Goal: Task Accomplishment & Management: Use online tool/utility

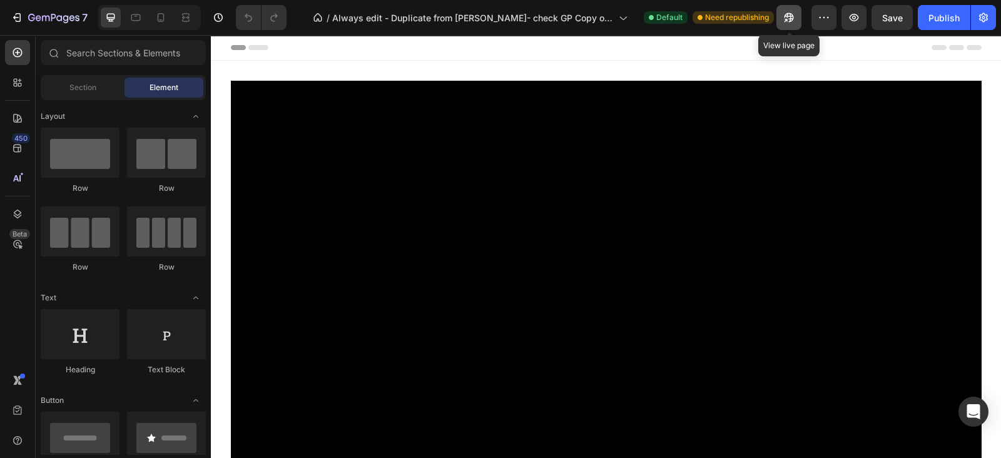
click at [786, 20] on icon "button" at bounding box center [785, 20] width 3 height 3
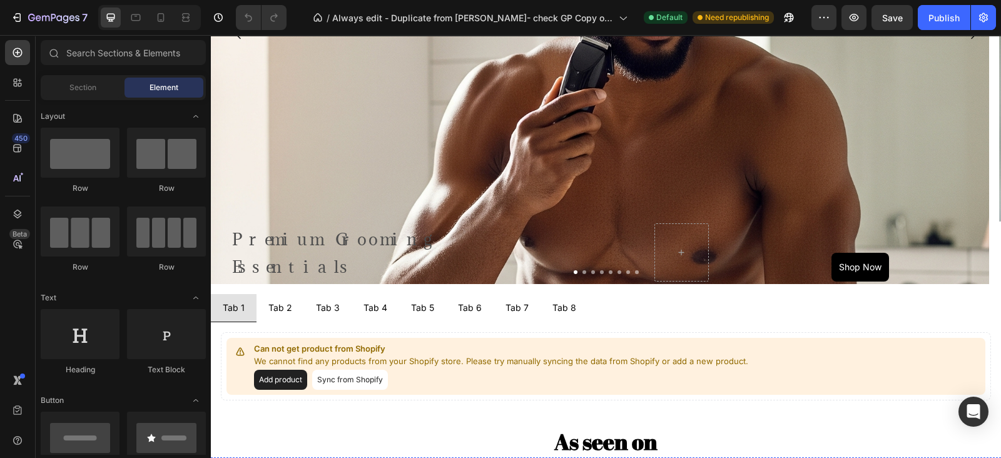
scroll to position [938, 0]
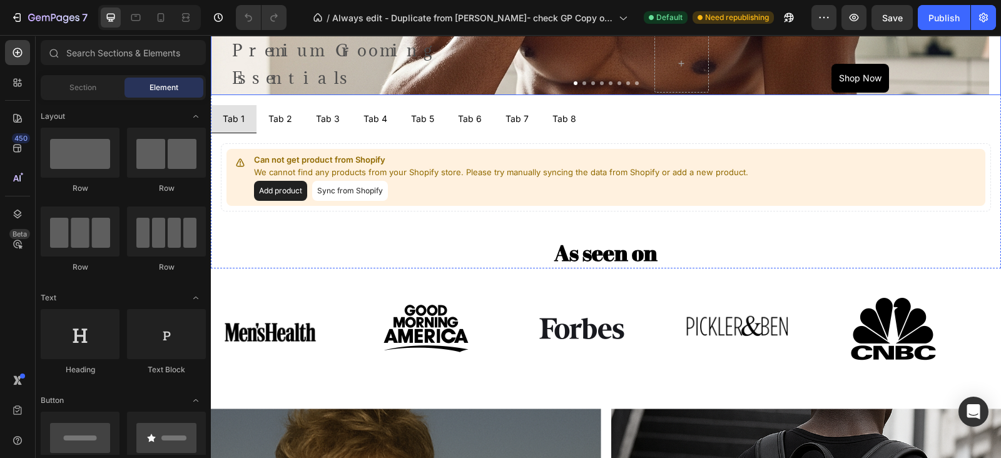
click at [582, 84] on button "Dot" at bounding box center [584, 83] width 4 height 4
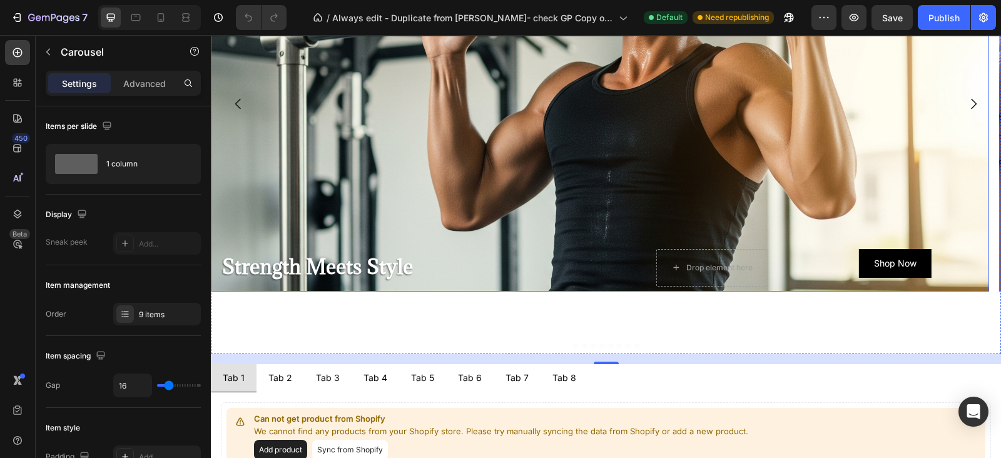
scroll to position [625, 0]
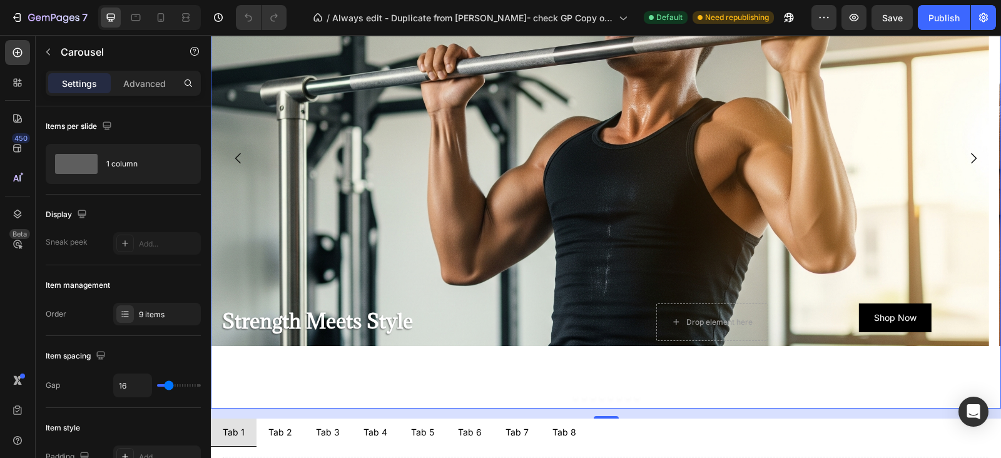
click at [966, 156] on icon "Carousel Next Arrow" at bounding box center [973, 158] width 15 height 15
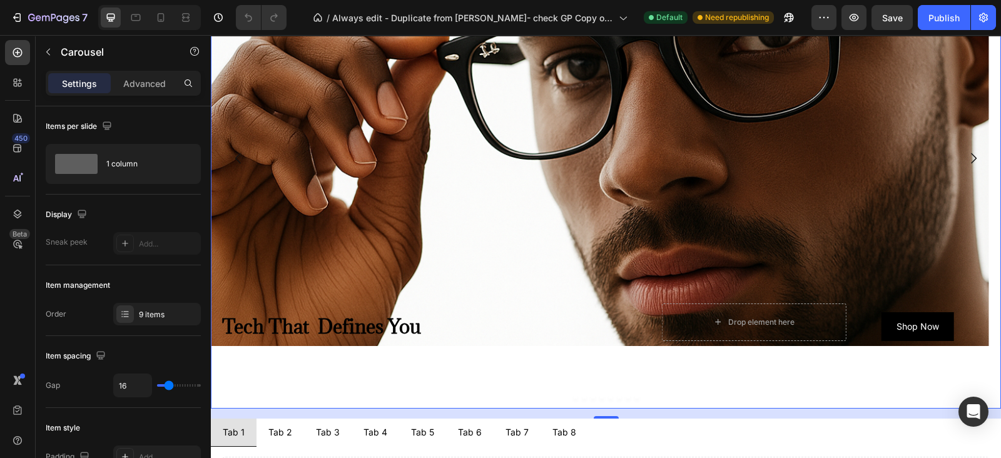
click at [966, 158] on icon "Carousel Next Arrow" at bounding box center [973, 158] width 15 height 15
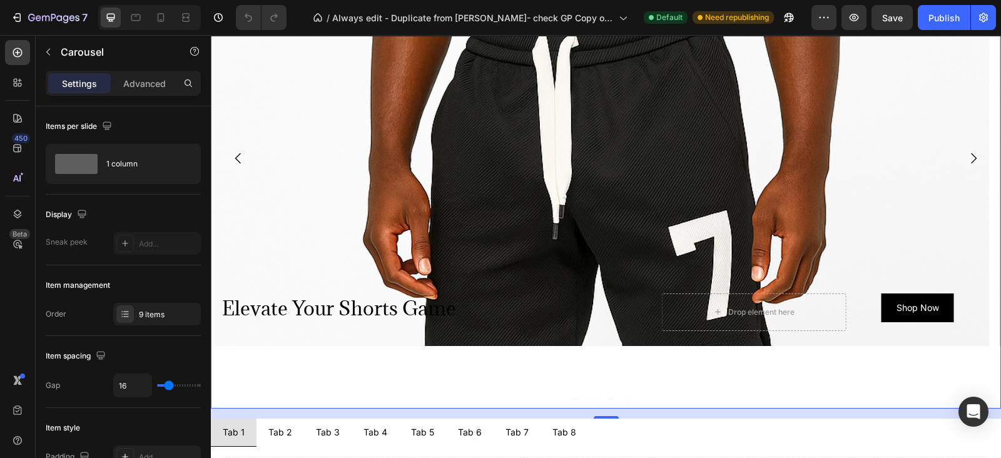
click at [235, 156] on icon "Carousel Back Arrow" at bounding box center [238, 158] width 15 height 15
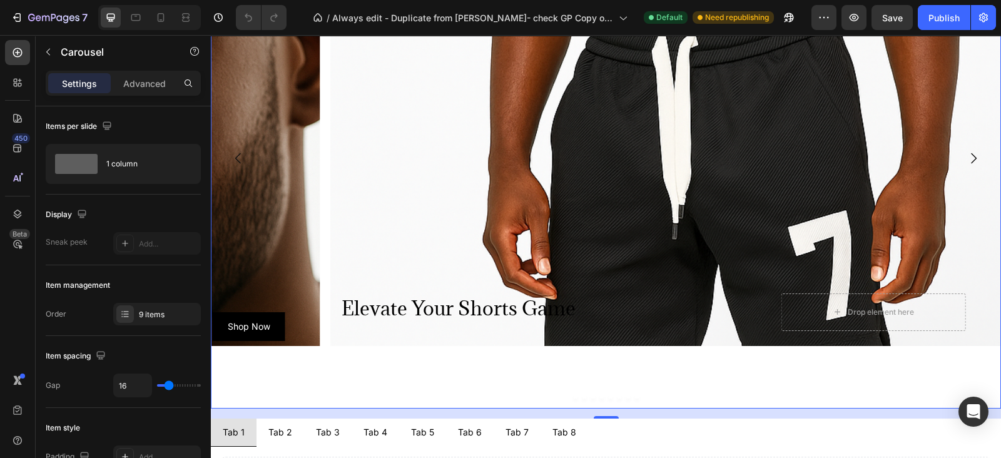
click at [235, 156] on icon "Carousel Back Arrow" at bounding box center [238, 158] width 15 height 15
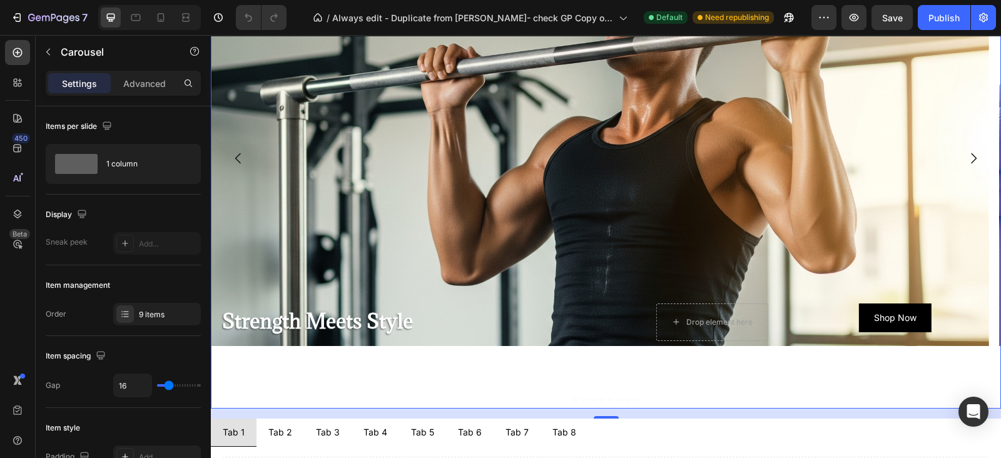
click at [235, 156] on icon "Carousel Back Arrow" at bounding box center [238, 158] width 15 height 15
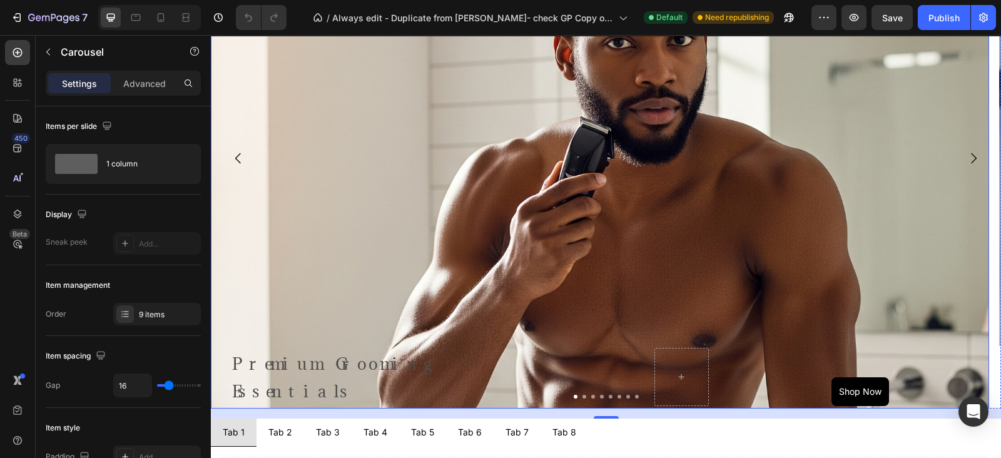
click at [394, 136] on div "Background Image" at bounding box center [600, 278] width 778 height 751
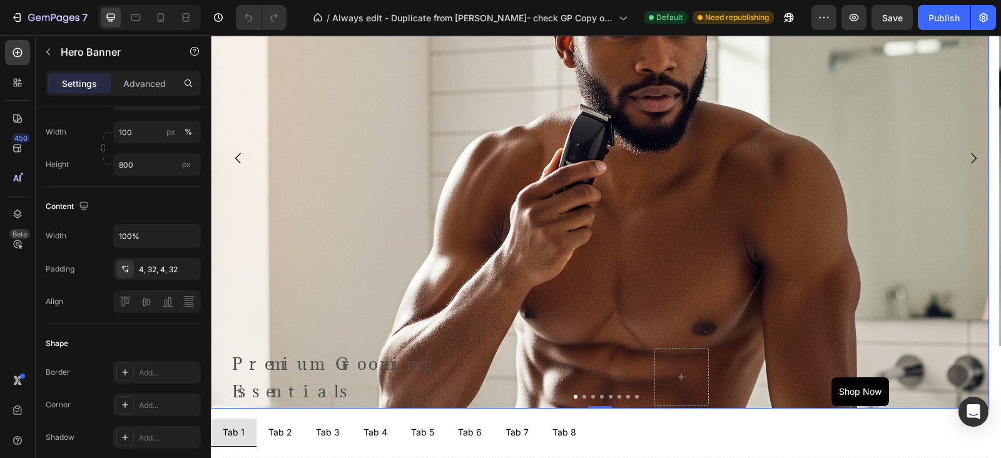
scroll to position [235, 0]
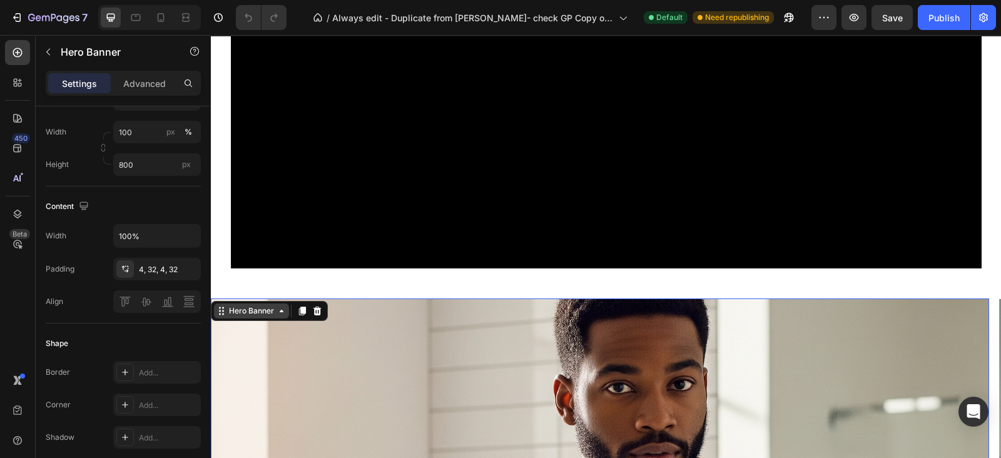
drag, startPoint x: 260, startPoint y: 318, endPoint x: 260, endPoint y: 310, distance: 8.8
click at [260, 317] on div "Hero Banner" at bounding box center [269, 311] width 117 height 20
click at [260, 309] on div "Hero Banner" at bounding box center [251, 310] width 50 height 11
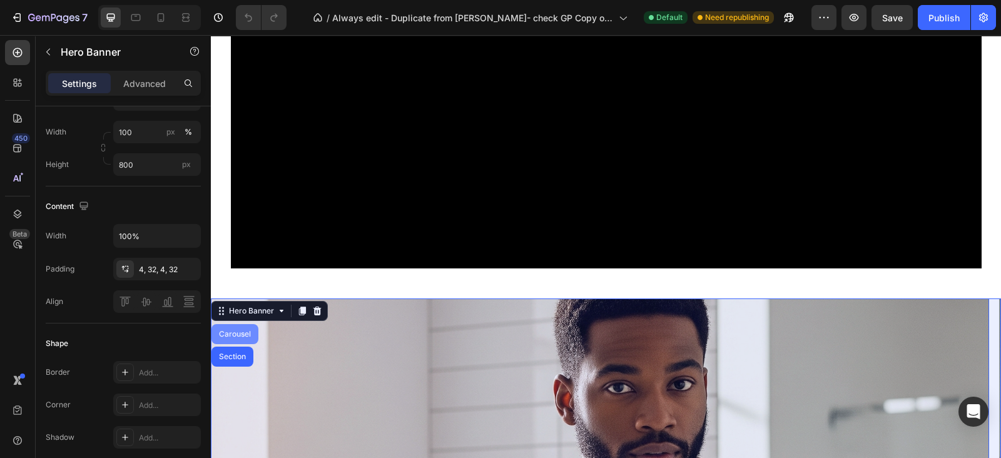
click at [253, 335] on div "Carousel" at bounding box center [234, 334] width 37 height 8
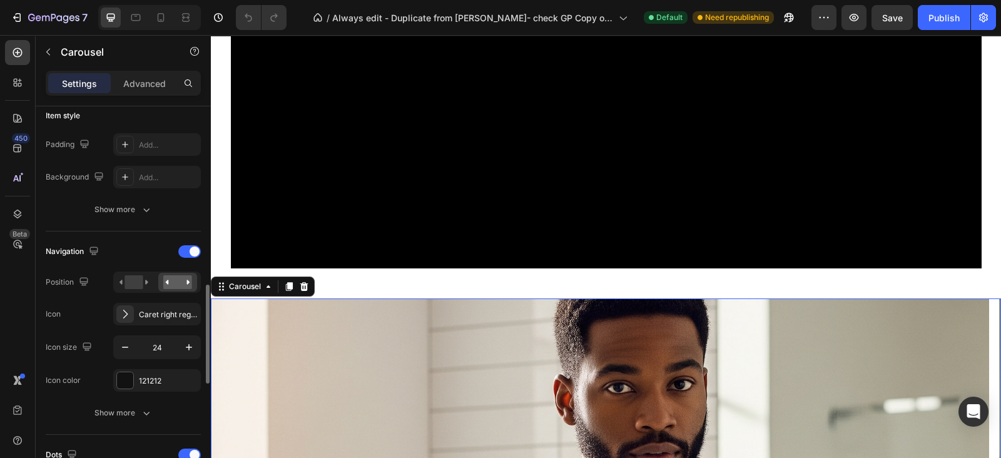
scroll to position [391, 0]
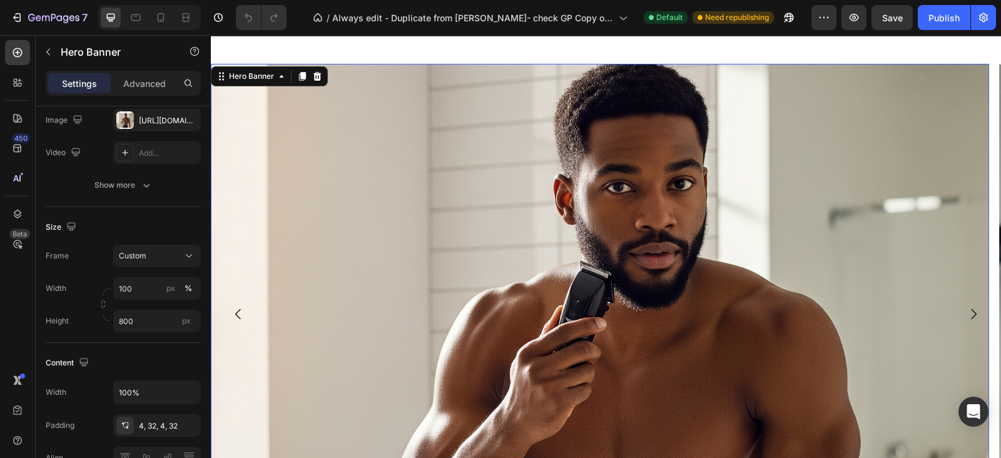
scroll to position [547, 0]
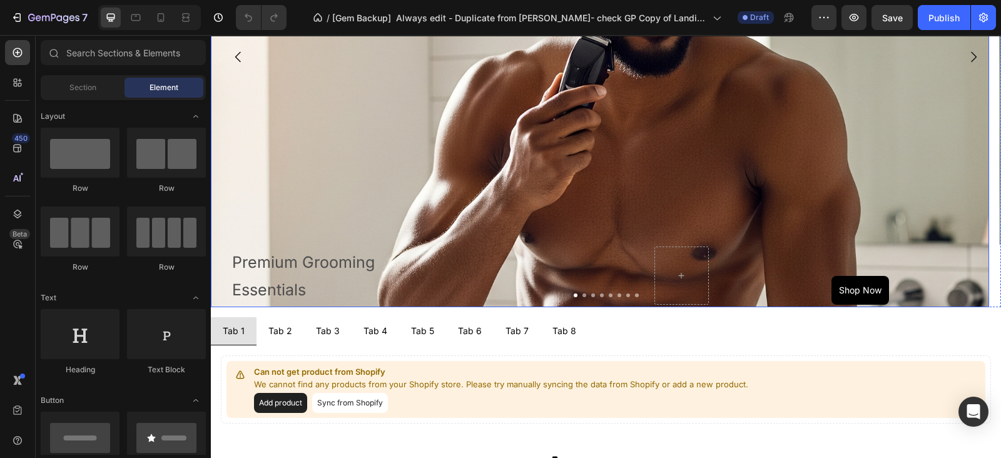
scroll to position [782, 0]
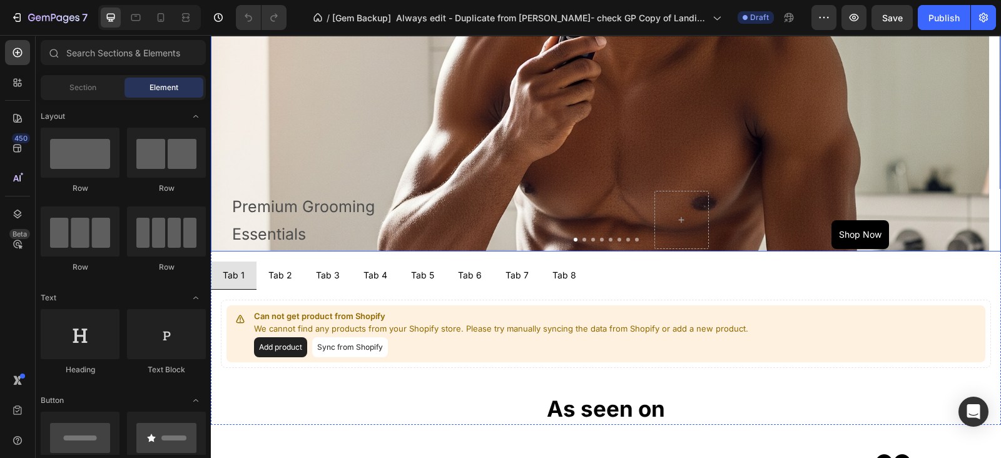
click at [582, 239] on button "Dot" at bounding box center [584, 240] width 4 height 4
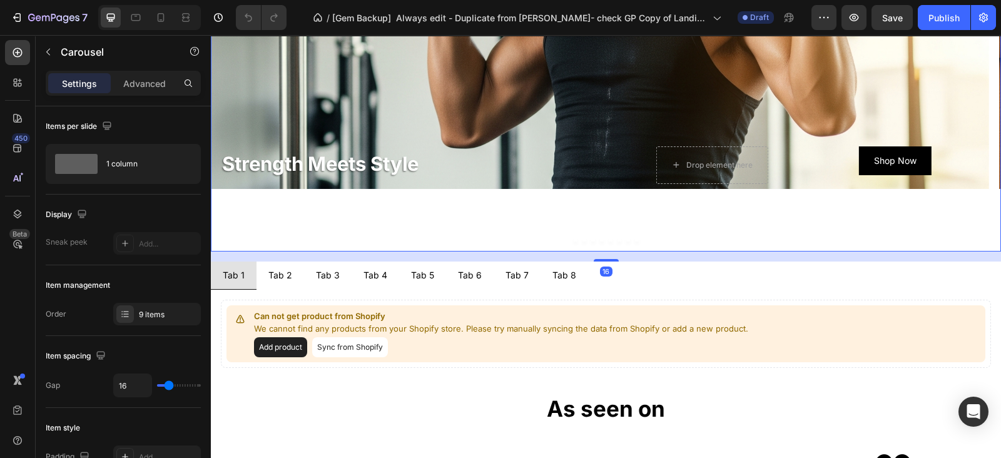
click at [575, 239] on div at bounding box center [606, 240] width 790 height 4
click at [600, 88] on div "Background Image" at bounding box center [600, 99] width 778 height 657
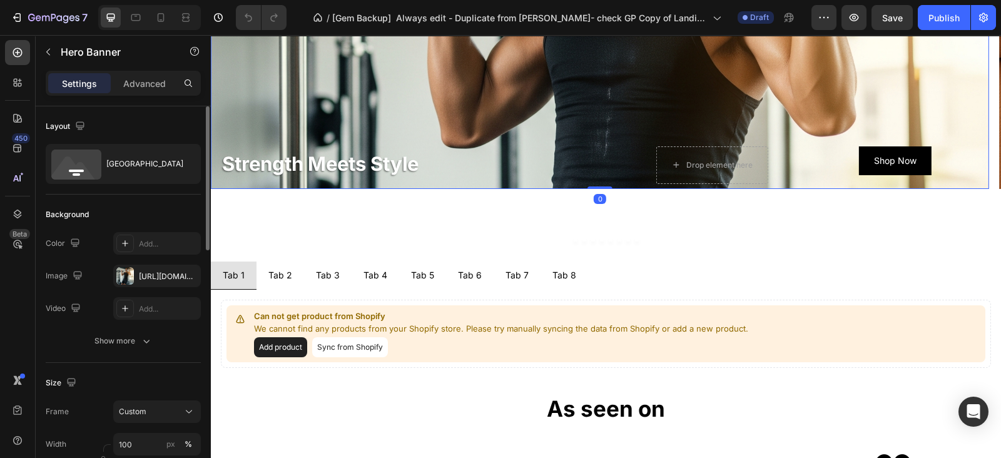
scroll to position [156, 0]
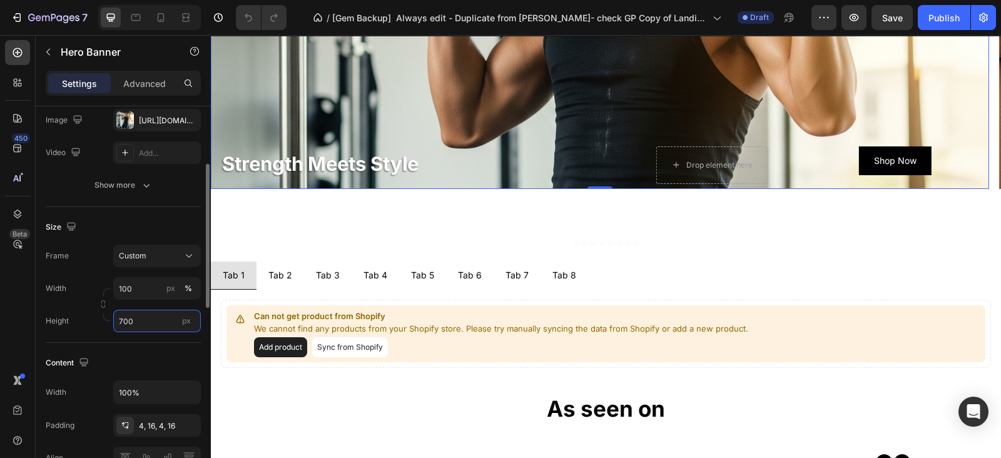
click at [147, 320] on input "700" at bounding box center [157, 321] width 88 height 23
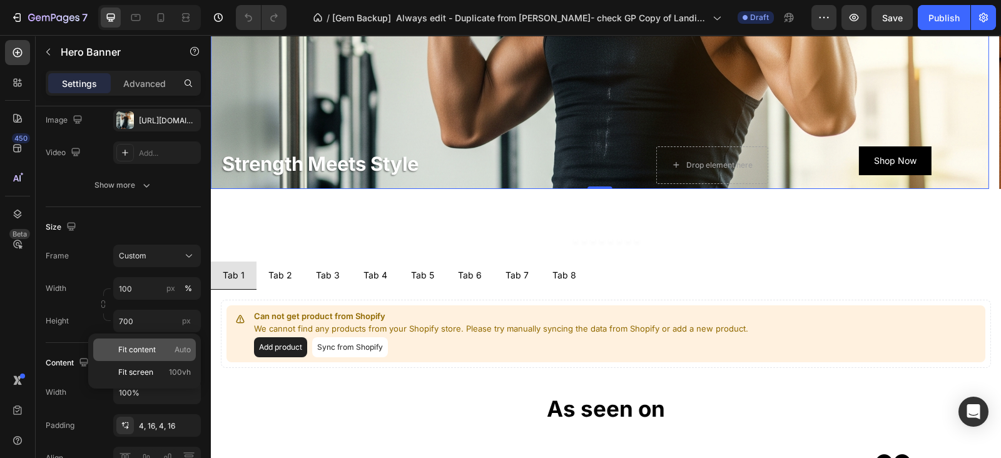
click at [138, 347] on span "Fit content" at bounding box center [137, 349] width 38 height 11
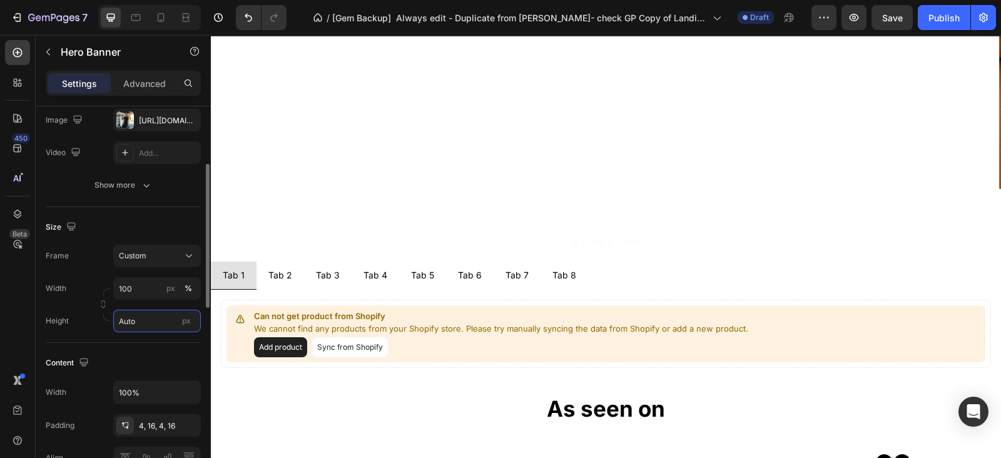
click at [141, 316] on input "Auto" at bounding box center [157, 321] width 88 height 23
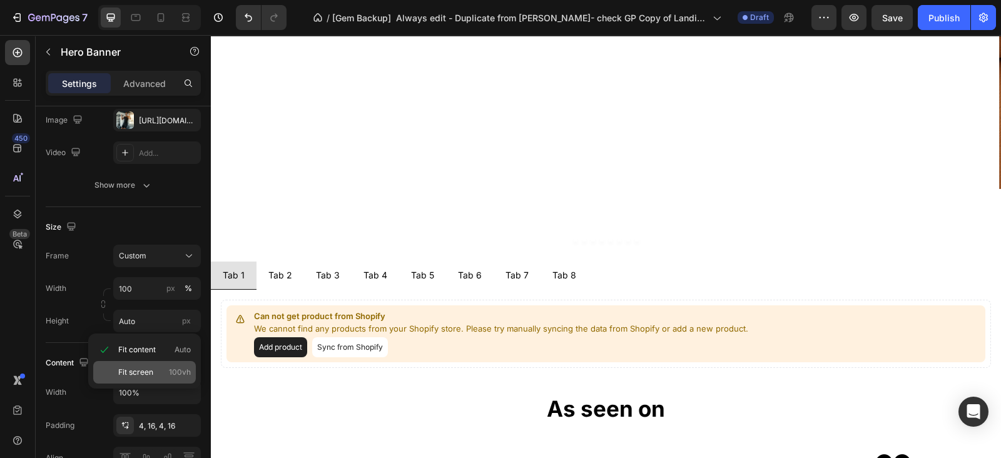
click at [153, 369] on p "Fit screen 100vh" at bounding box center [154, 372] width 73 height 11
type input "100 vh"
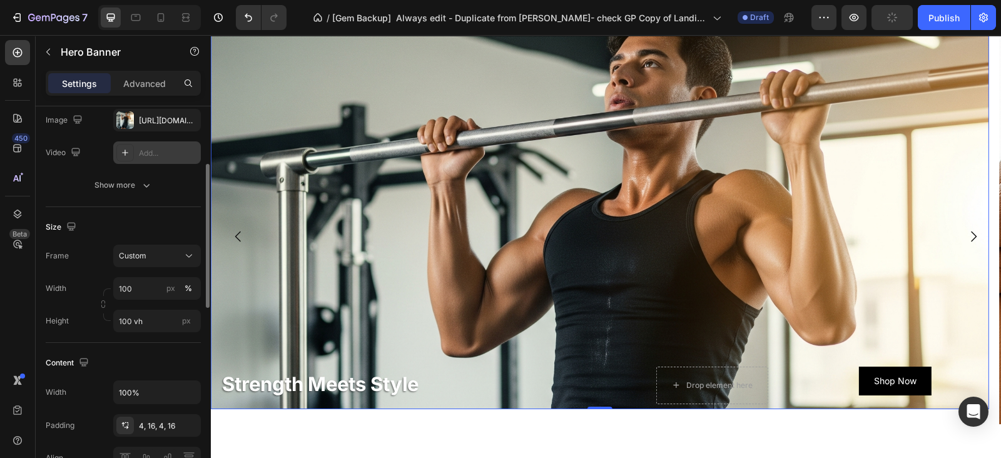
scroll to position [0, 0]
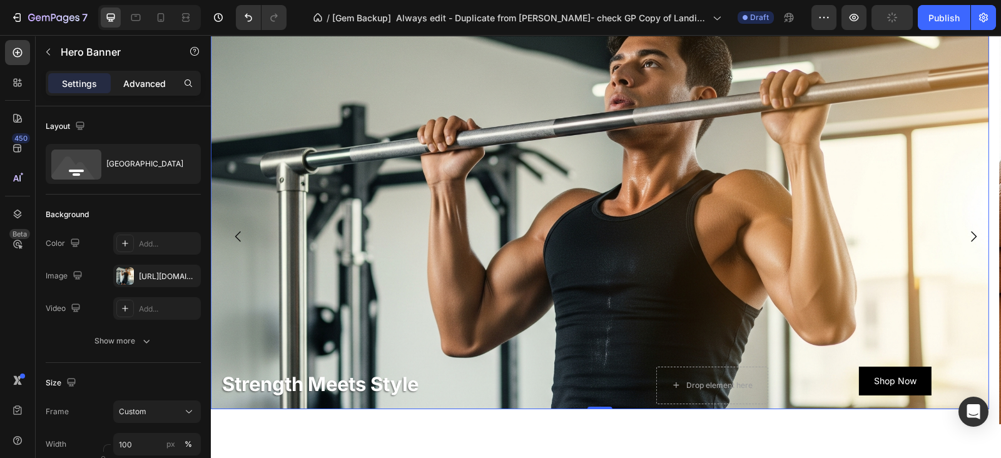
click at [142, 88] on p "Advanced" at bounding box center [144, 83] width 43 height 13
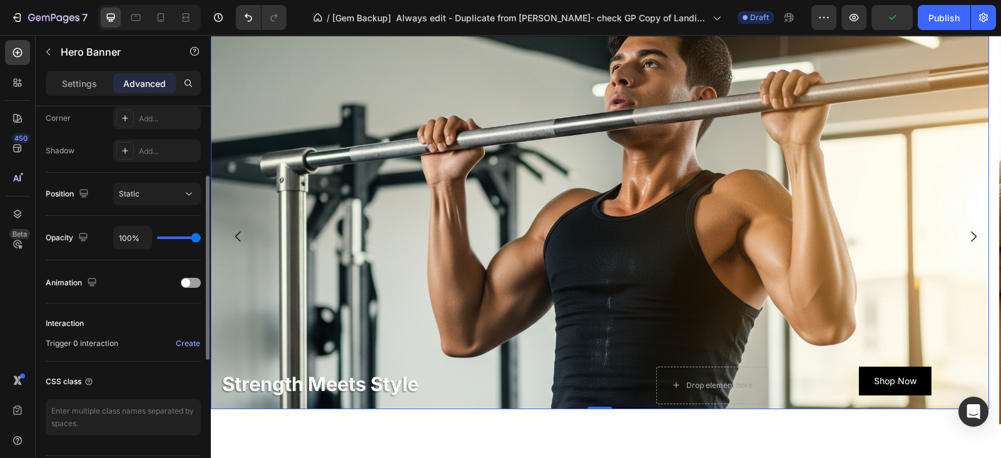
scroll to position [427, 0]
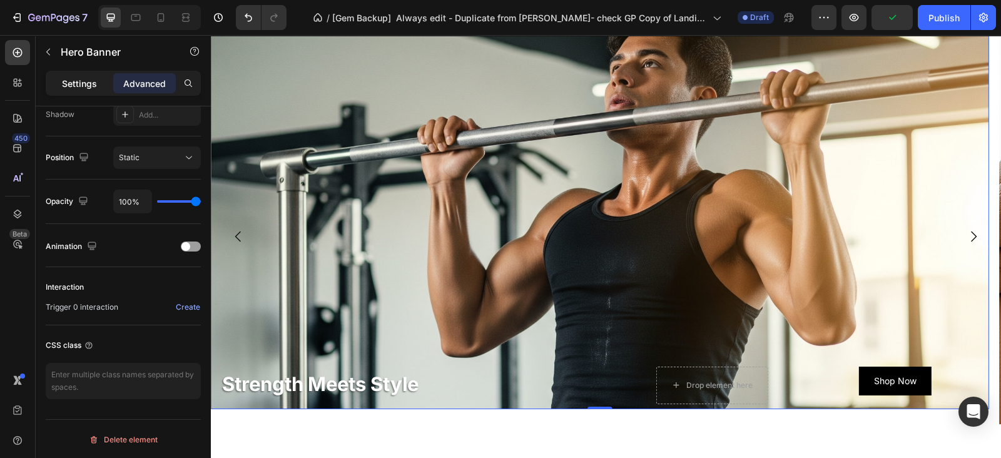
click at [93, 84] on p "Settings" at bounding box center [79, 83] width 35 height 13
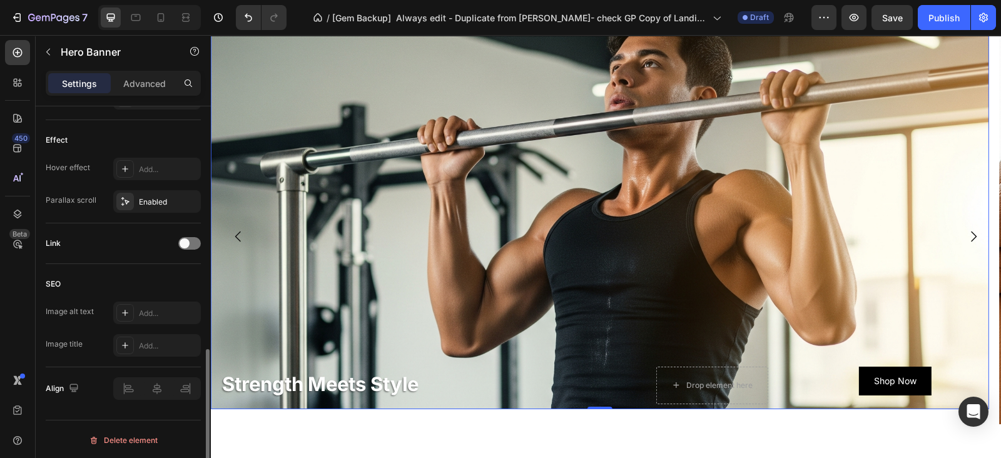
scroll to position [182, 0]
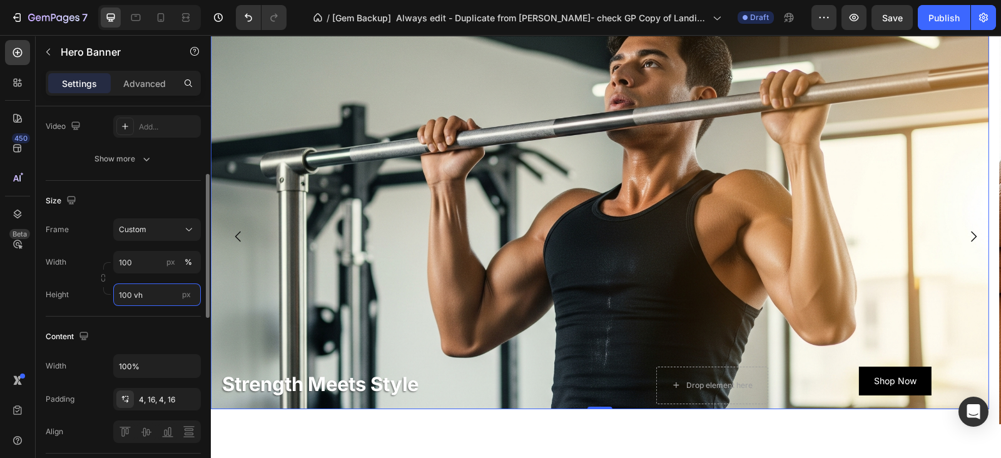
click at [150, 289] on input "100 vh" at bounding box center [157, 294] width 88 height 23
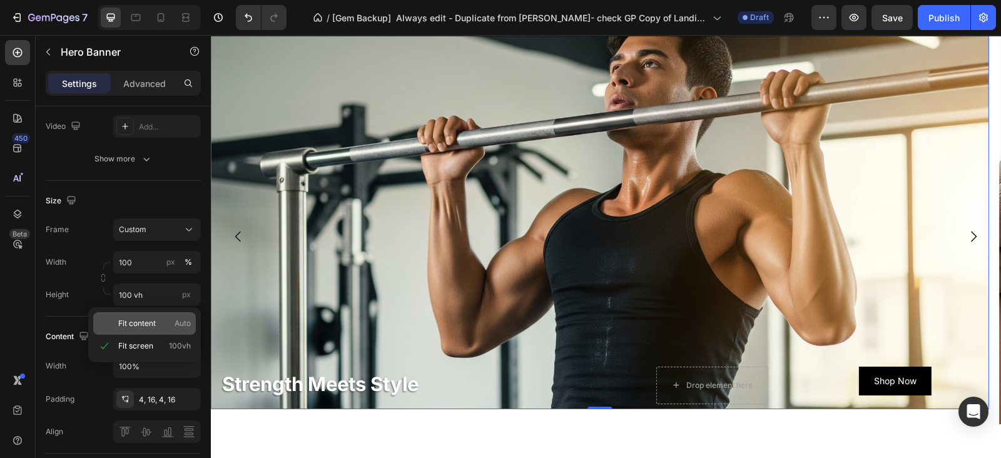
click at [150, 328] on span "Fit content" at bounding box center [137, 323] width 38 height 11
type input "Auto"
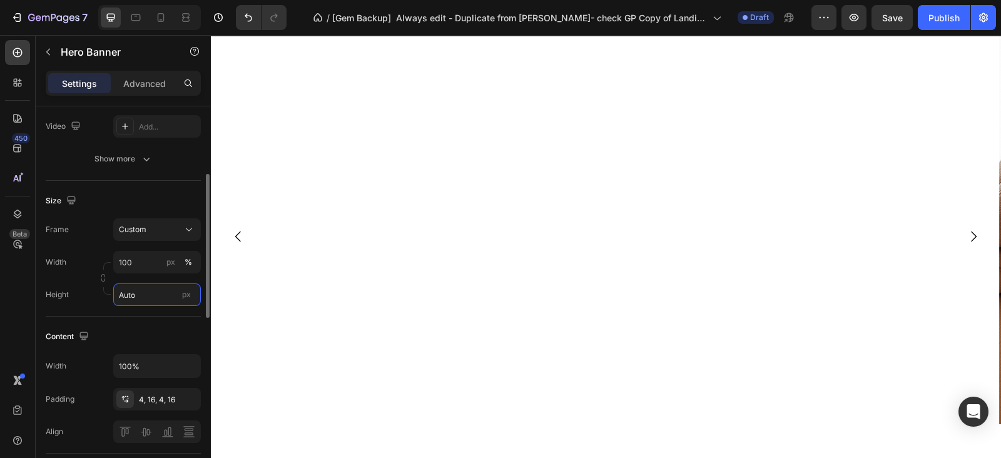
click at [154, 291] on input "Auto" at bounding box center [157, 294] width 88 height 23
click at [138, 298] on input "Auto" at bounding box center [157, 294] width 88 height 23
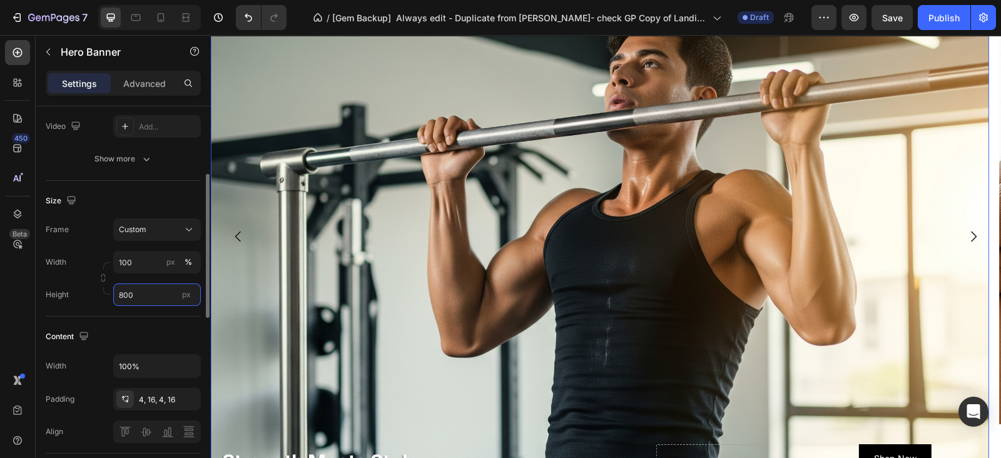
type input "800"
click at [529, 312] on div "Background Image" at bounding box center [600, 356] width 778 height 751
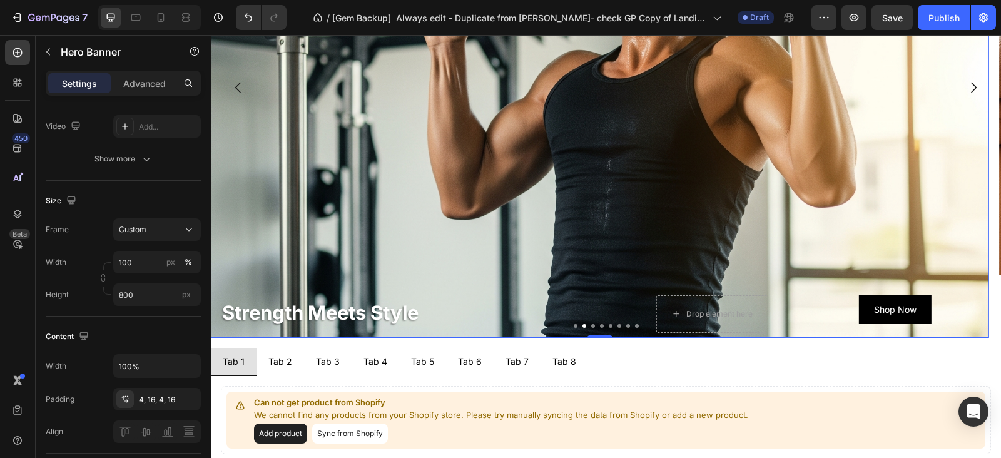
scroll to position [704, 0]
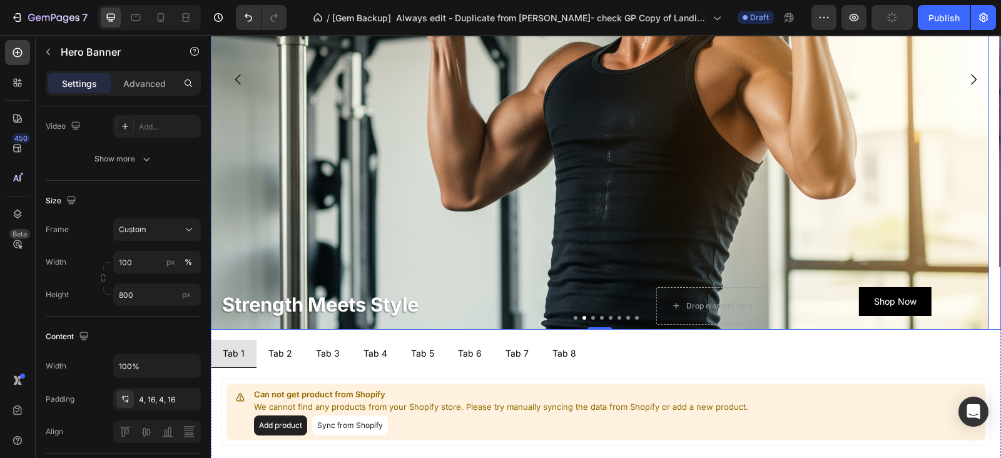
click at [574, 317] on button "Dot" at bounding box center [576, 318] width 4 height 4
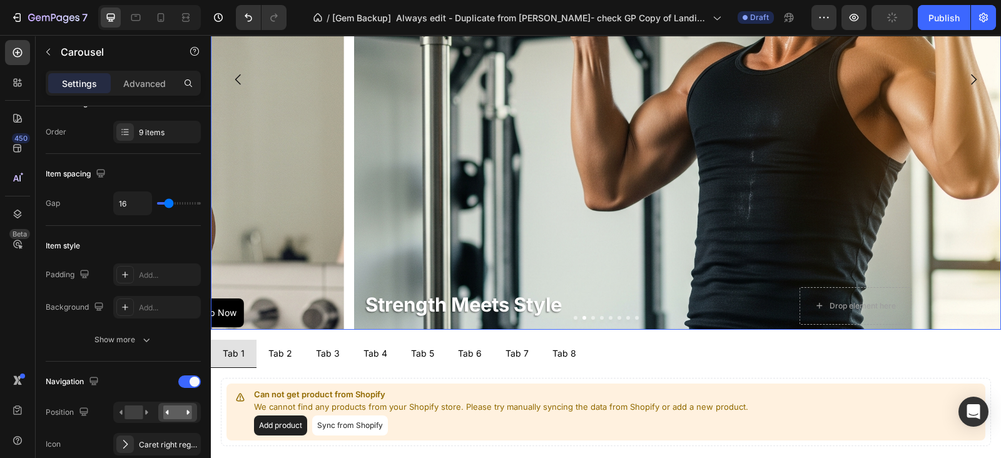
scroll to position [0, 0]
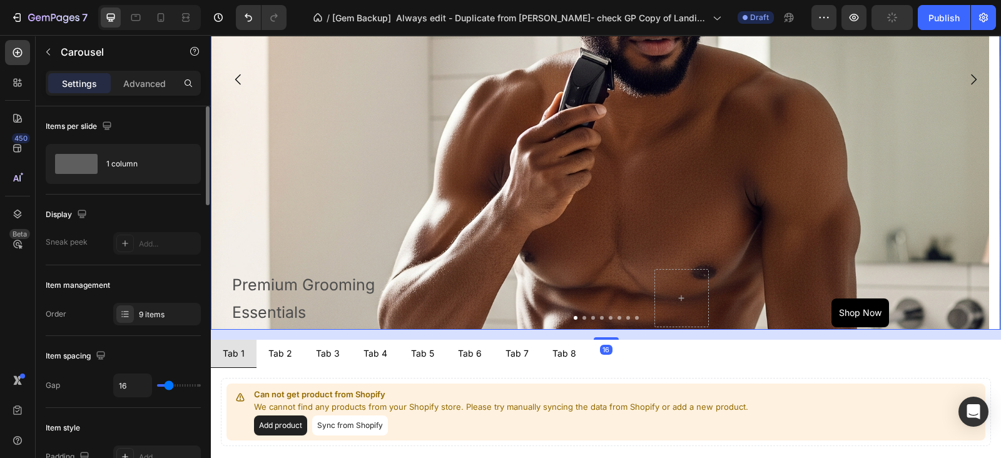
click at [582, 317] on button "Dot" at bounding box center [584, 318] width 4 height 4
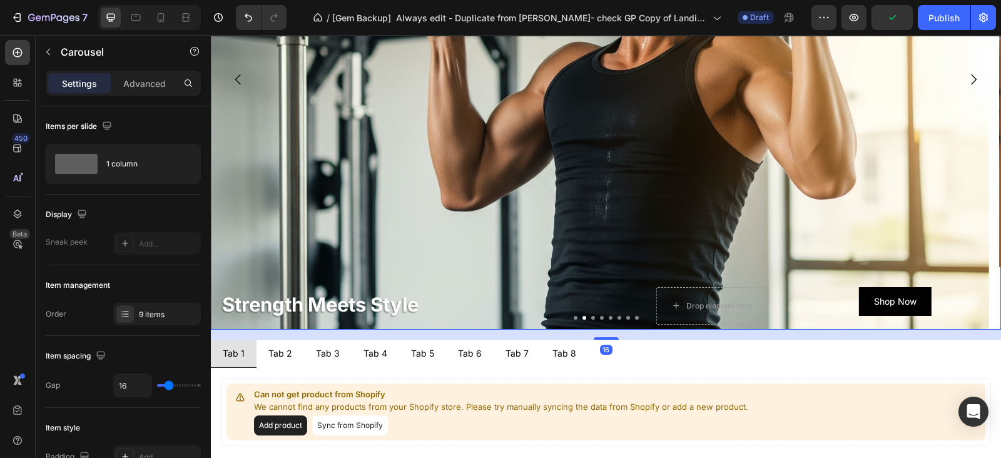
click at [591, 316] on button "Dot" at bounding box center [593, 318] width 4 height 4
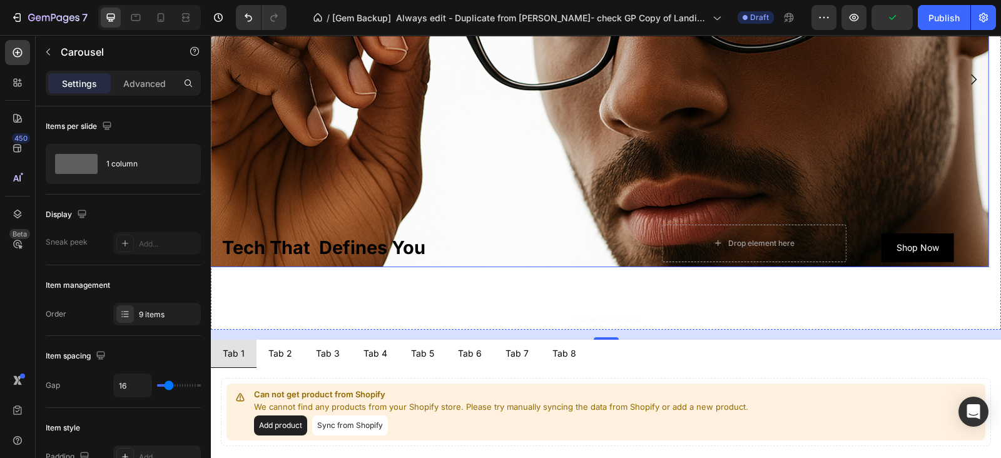
click at [538, 113] on div "Background Image" at bounding box center [600, 168] width 778 height 657
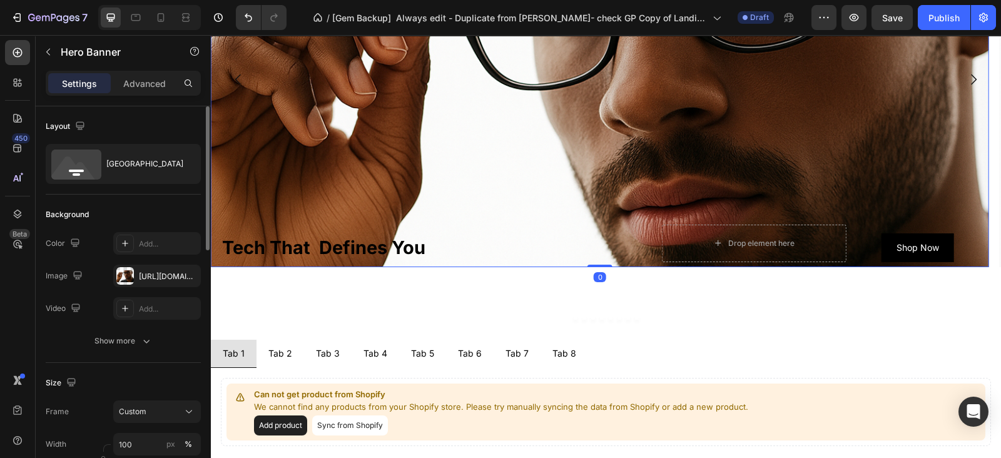
scroll to position [156, 0]
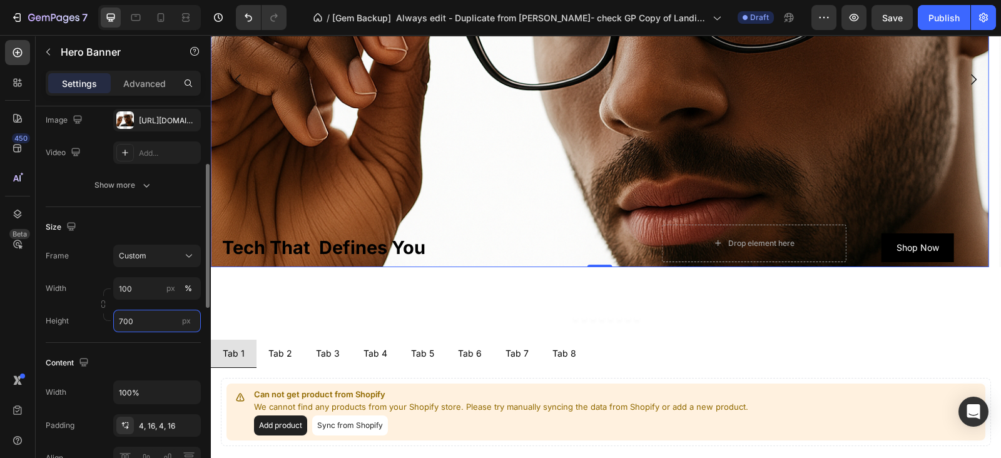
click at [133, 323] on input "700" at bounding box center [157, 321] width 88 height 23
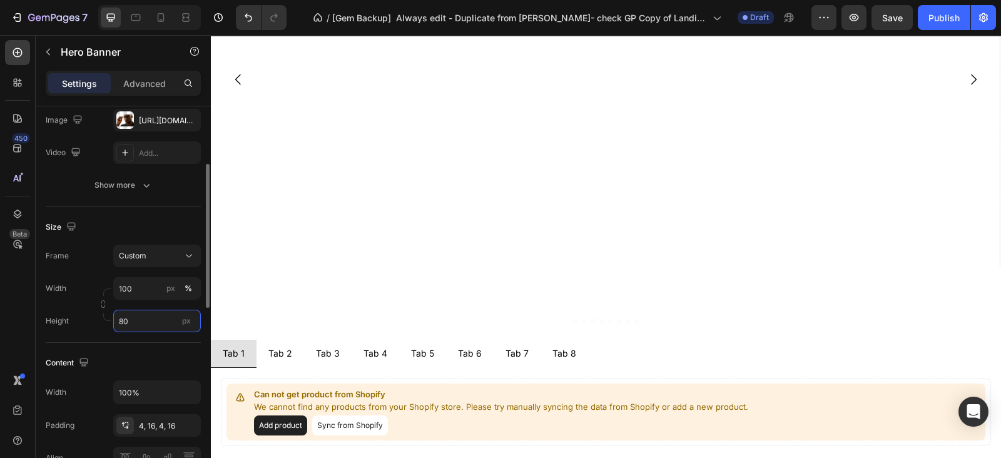
type input "800"
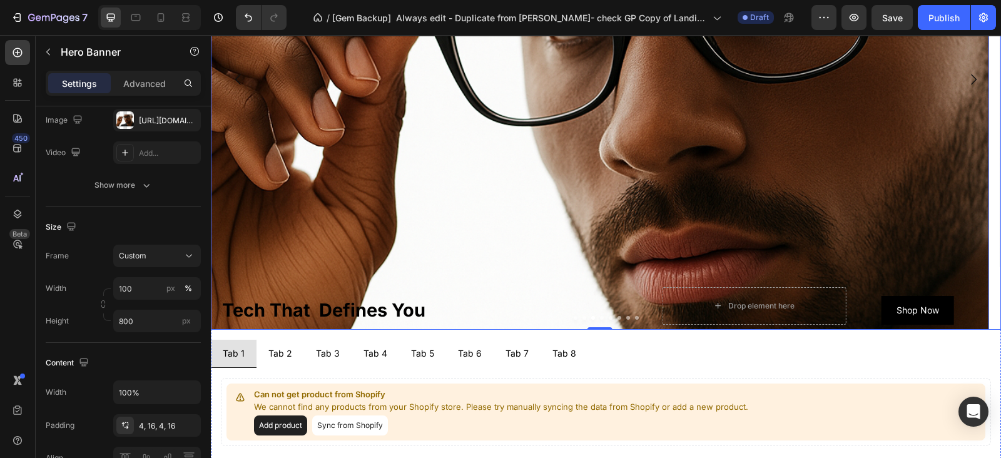
click at [619, 316] on div at bounding box center [606, 318] width 790 height 4
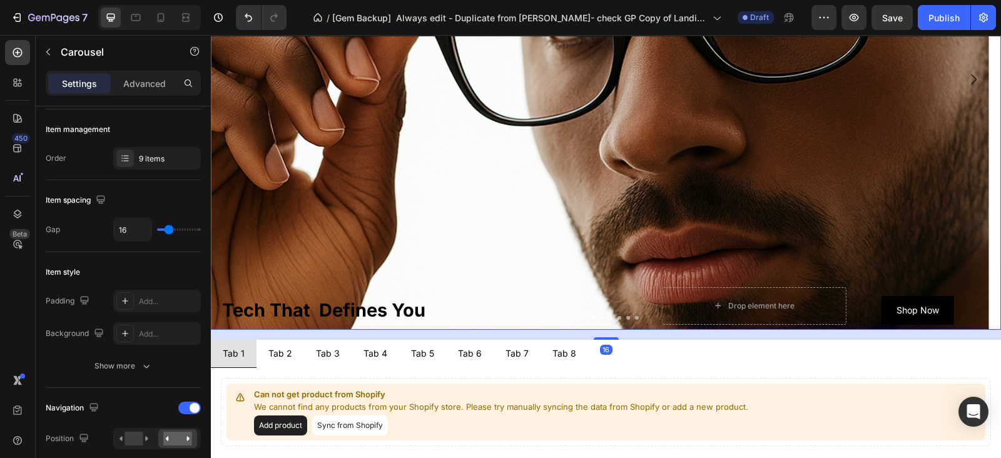
click at [626, 317] on button "Dot" at bounding box center [628, 318] width 4 height 4
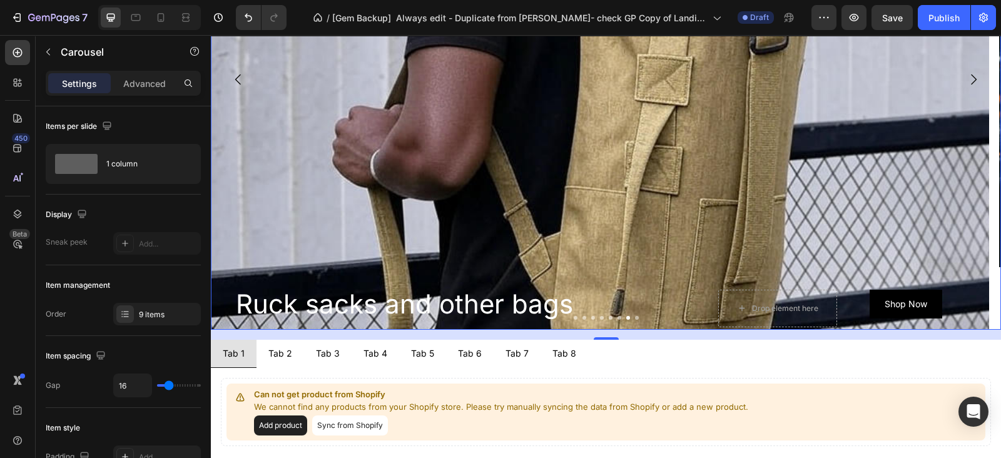
click at [617, 317] on button "Dot" at bounding box center [619, 318] width 4 height 4
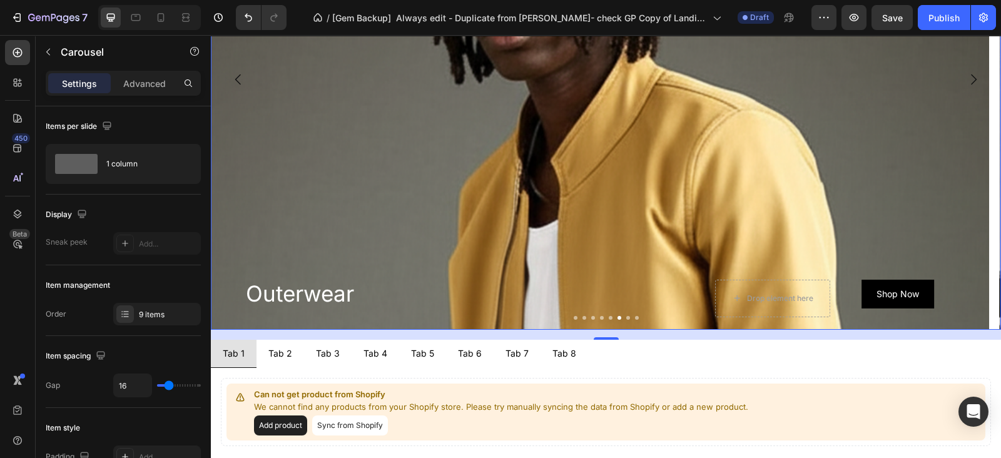
click at [609, 317] on button "Dot" at bounding box center [611, 318] width 4 height 4
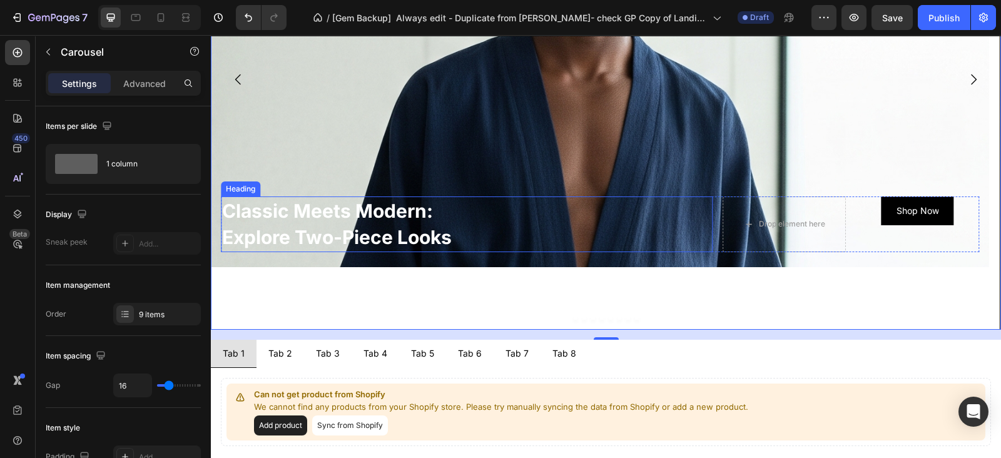
click at [561, 166] on div "Background Image" at bounding box center [600, 168] width 778 height 657
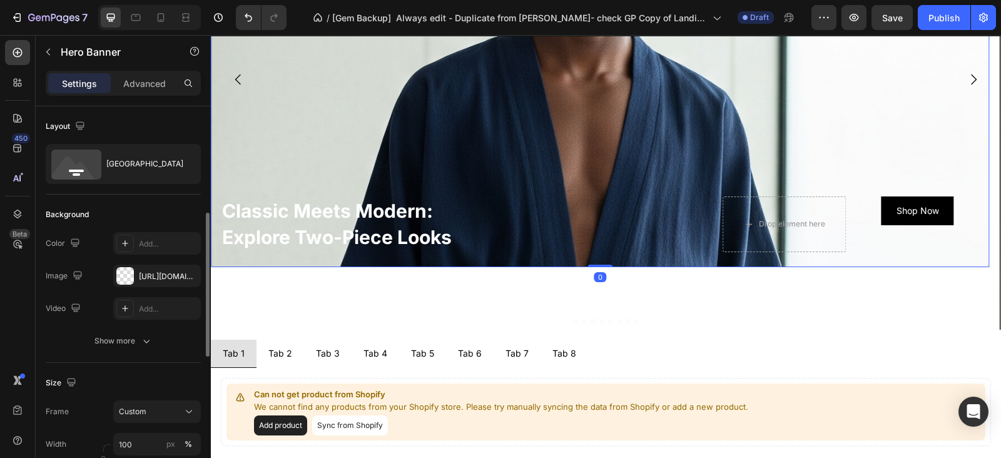
scroll to position [156, 0]
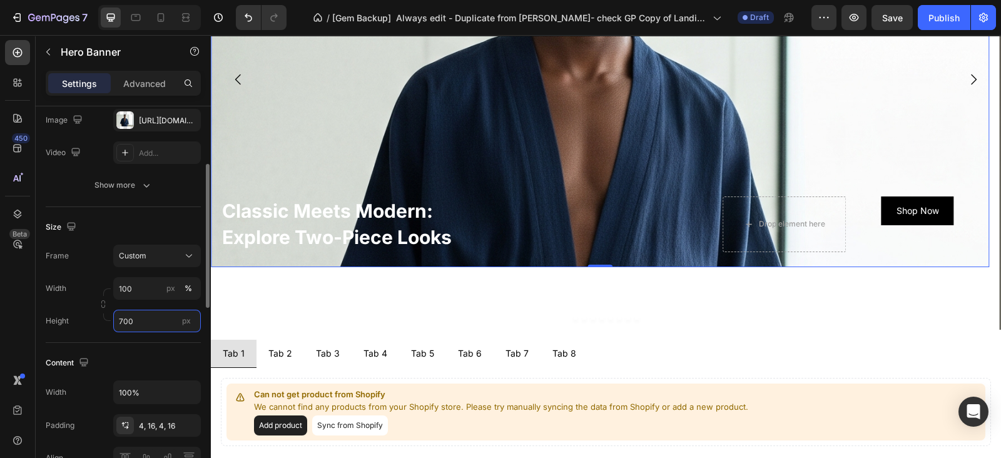
click at [135, 315] on input "700" at bounding box center [157, 321] width 88 height 23
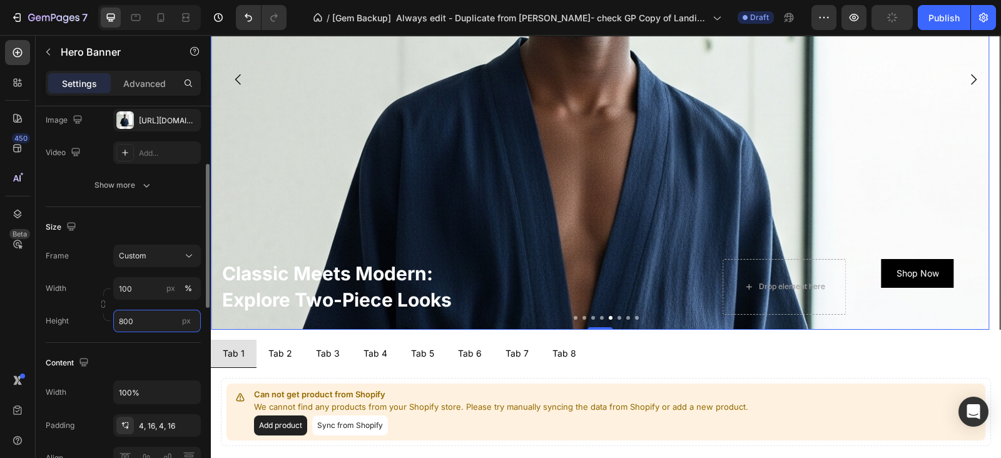
type input "800"
click at [600, 317] on button "Dot" at bounding box center [602, 318] width 4 height 4
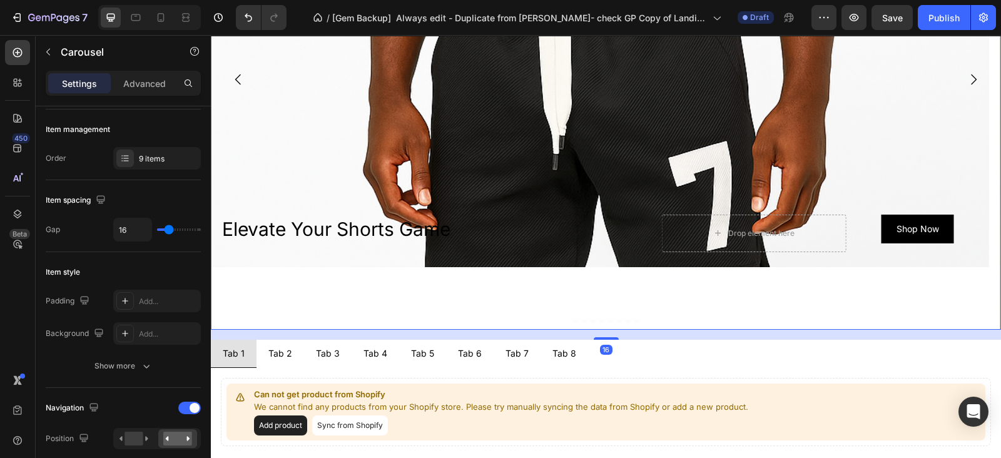
scroll to position [0, 0]
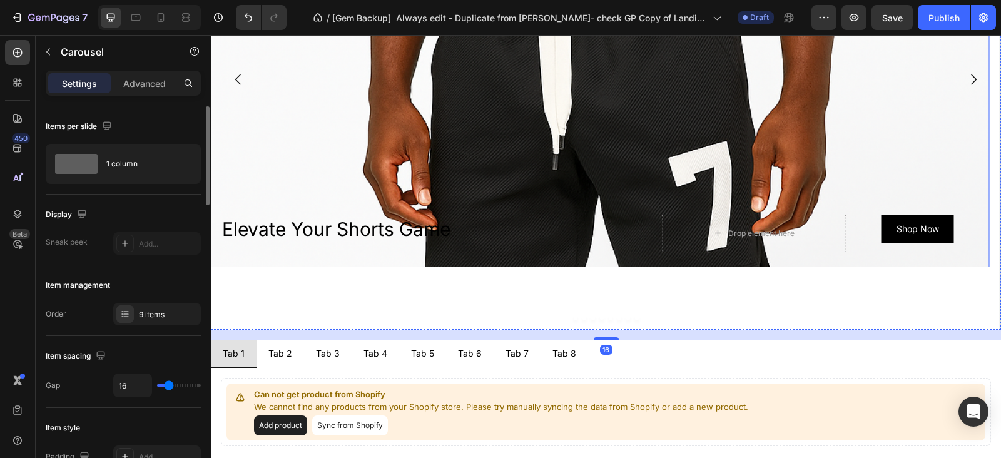
click at [585, 182] on div "Background Image" at bounding box center [600, 168] width 778 height 657
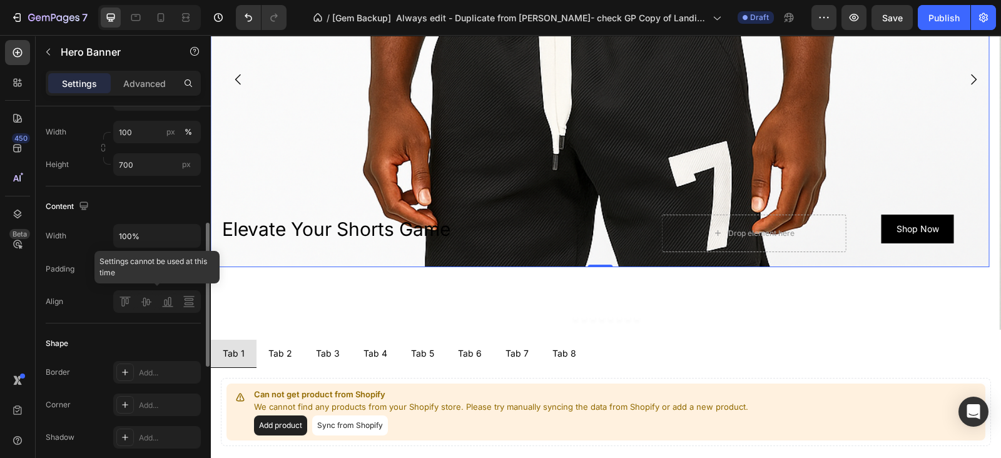
scroll to position [235, 0]
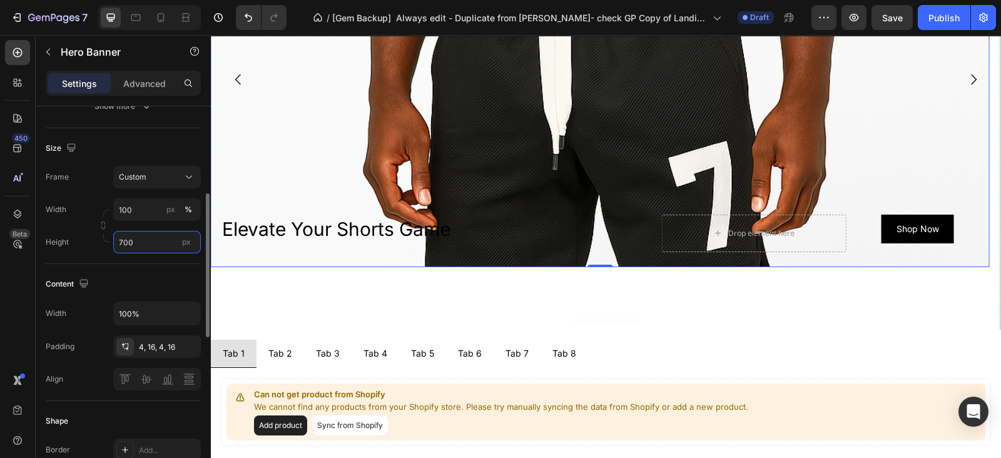
click at [145, 236] on input "700" at bounding box center [157, 242] width 88 height 23
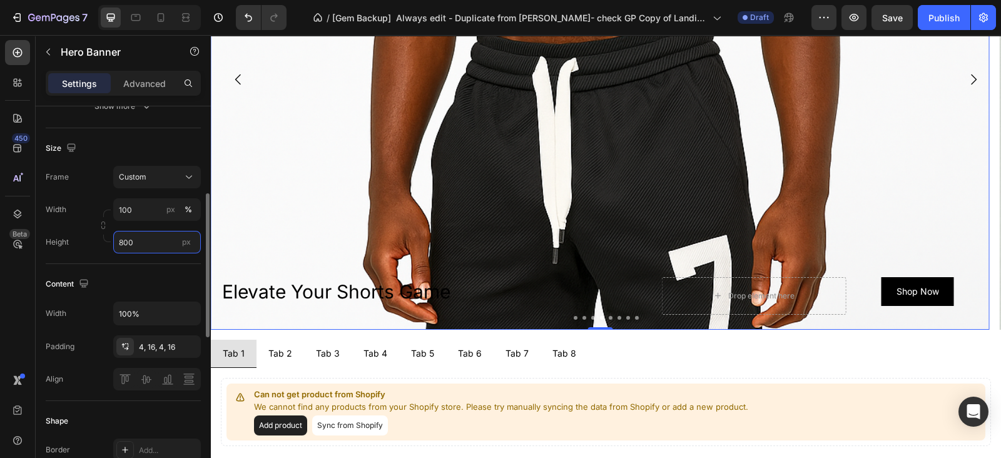
type input "800"
click at [600, 318] on button "Dot" at bounding box center [602, 318] width 4 height 4
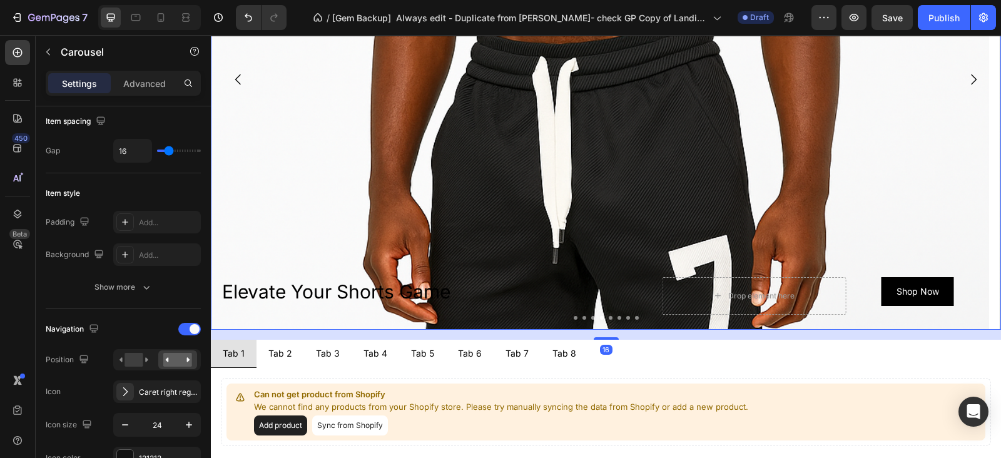
scroll to position [0, 0]
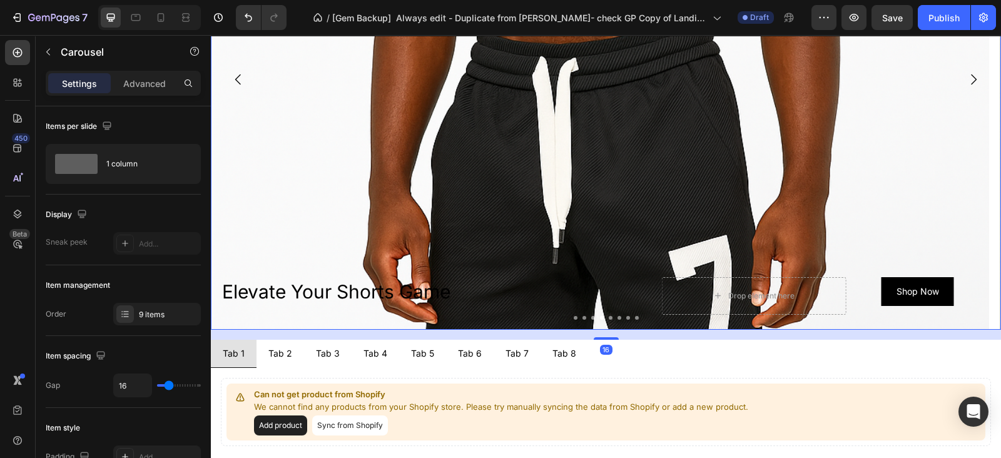
click at [591, 317] on button "Dot" at bounding box center [593, 318] width 4 height 4
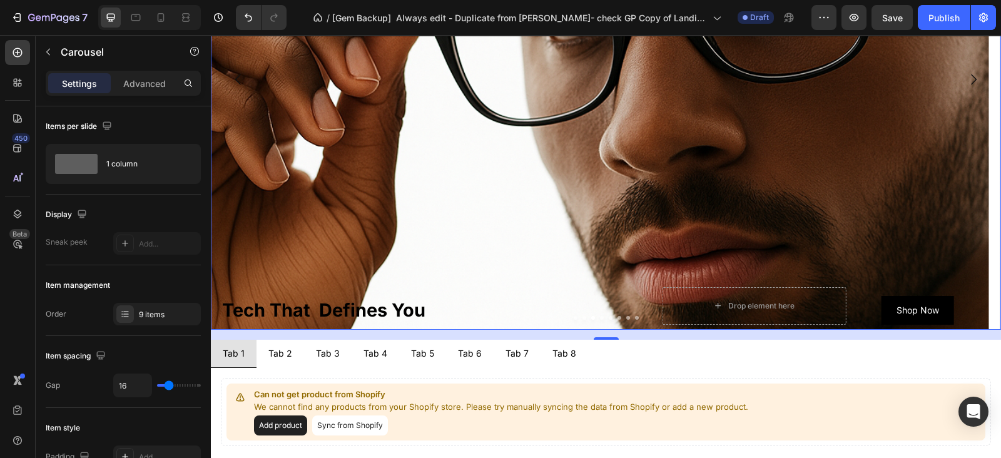
click at [582, 317] on button "Dot" at bounding box center [584, 318] width 4 height 4
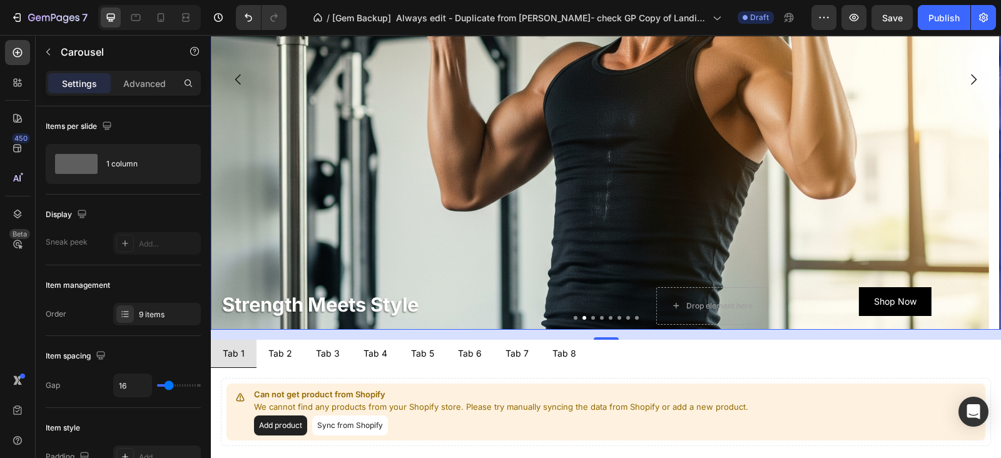
click at [574, 317] on button "Dot" at bounding box center [576, 318] width 4 height 4
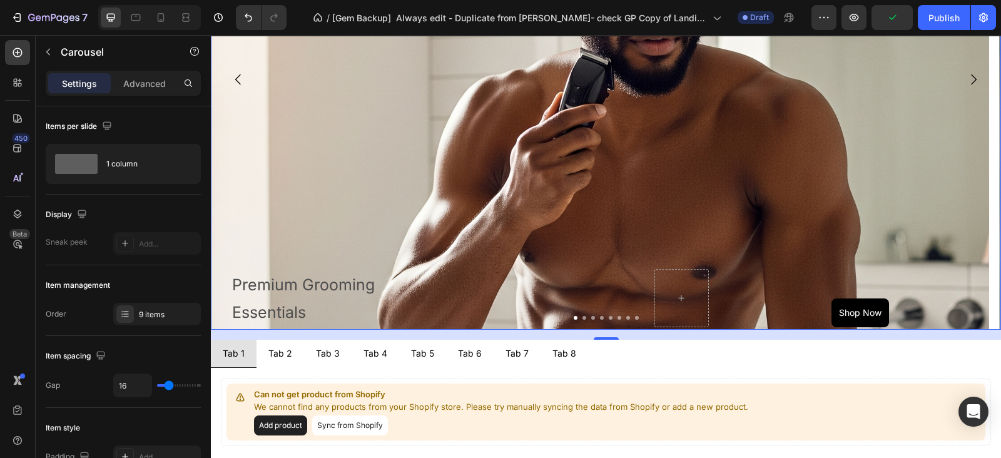
click at [627, 317] on div at bounding box center [606, 318] width 790 height 4
click at [635, 317] on button "Dot" at bounding box center [637, 318] width 4 height 4
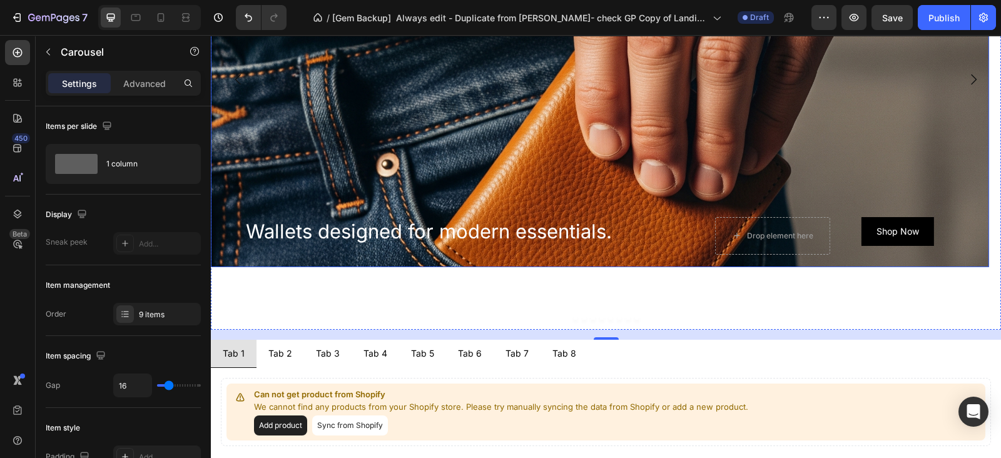
click at [597, 121] on div "Background Image" at bounding box center [600, 168] width 778 height 657
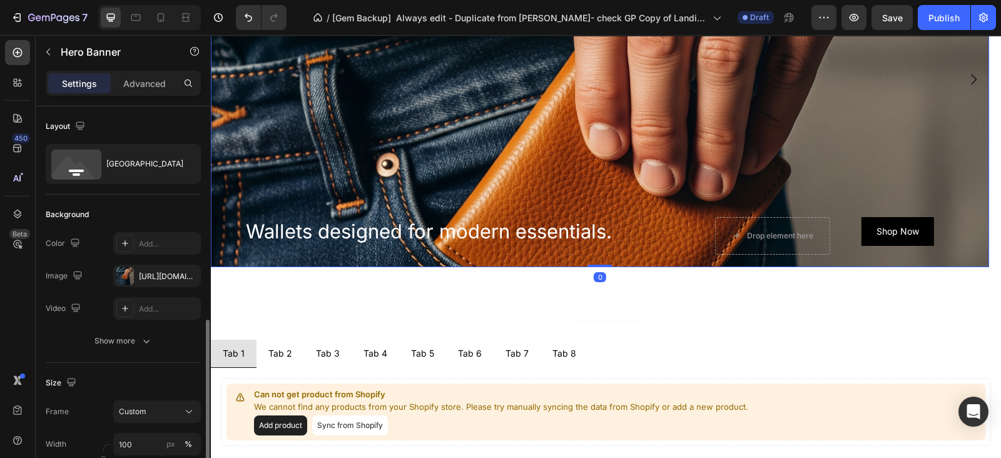
scroll to position [156, 0]
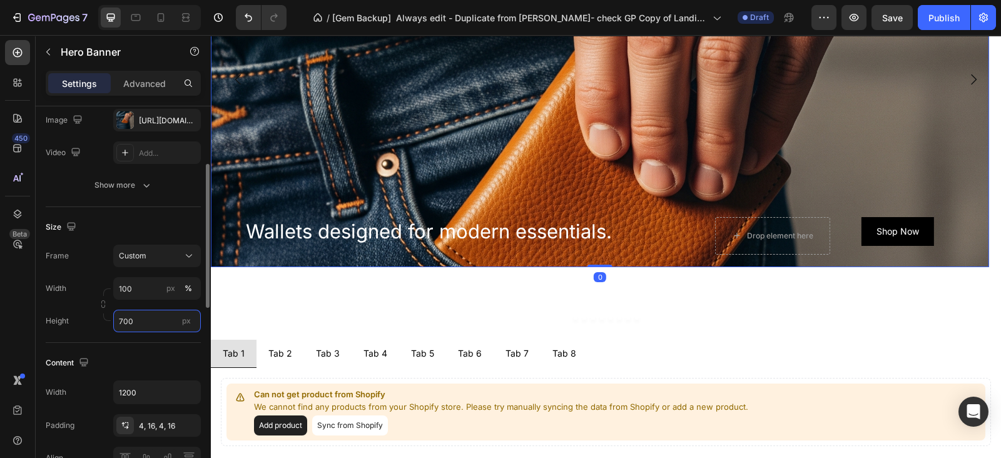
click at [135, 320] on input "700" at bounding box center [157, 321] width 88 height 23
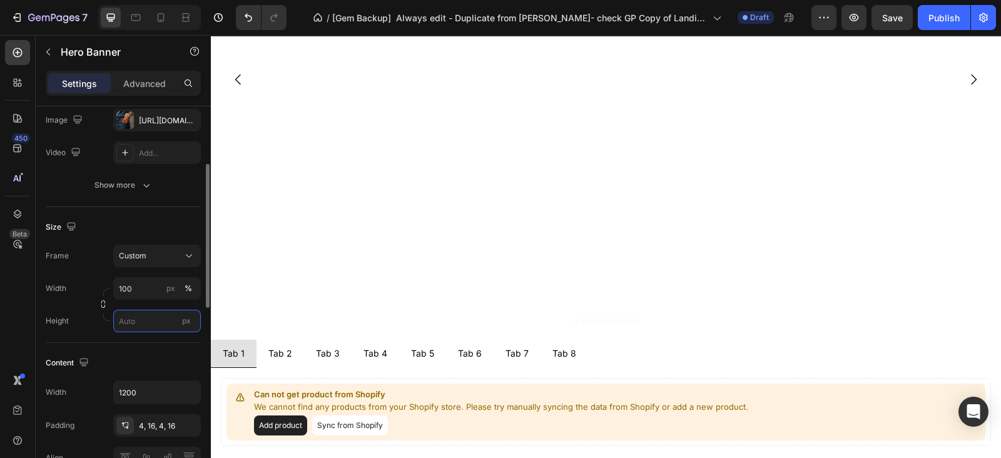
type input "9"
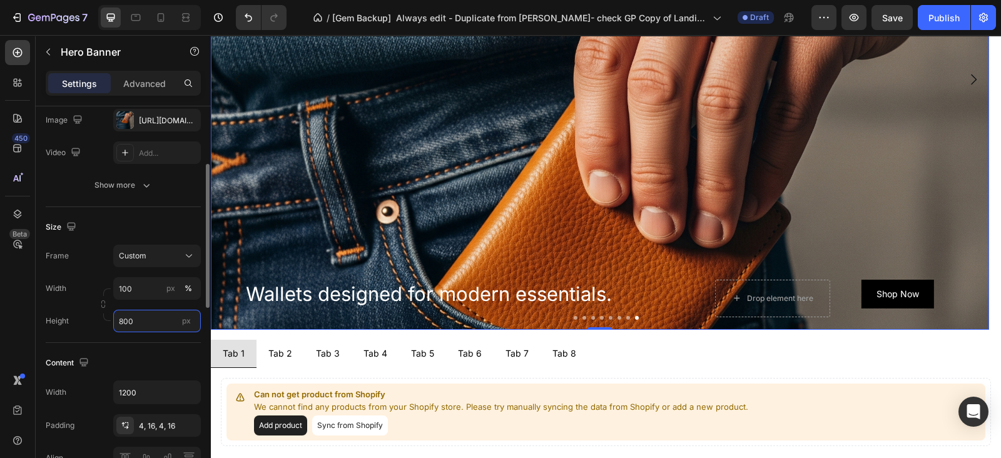
type input "800"
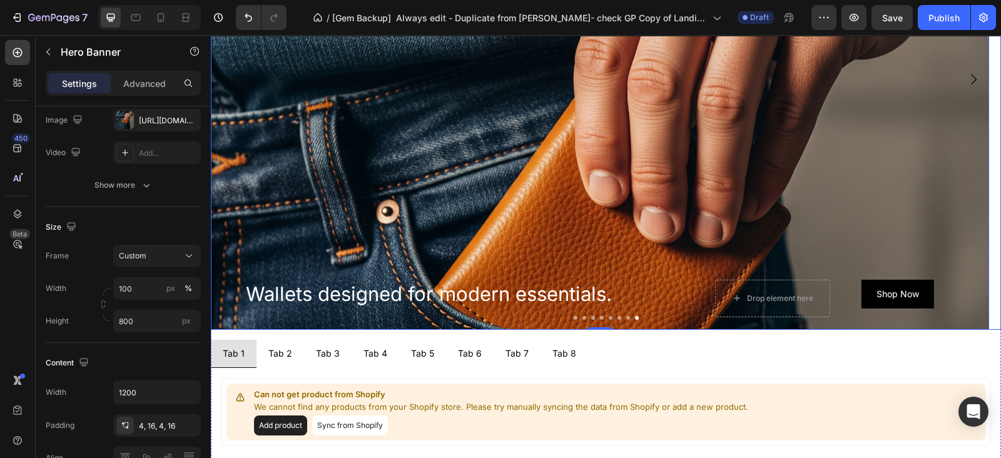
click at [626, 317] on button "Dot" at bounding box center [628, 318] width 4 height 4
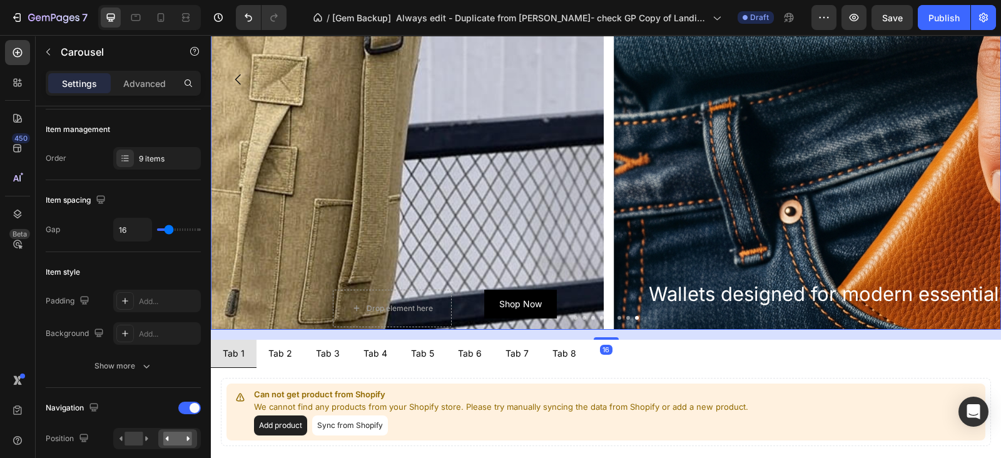
scroll to position [0, 0]
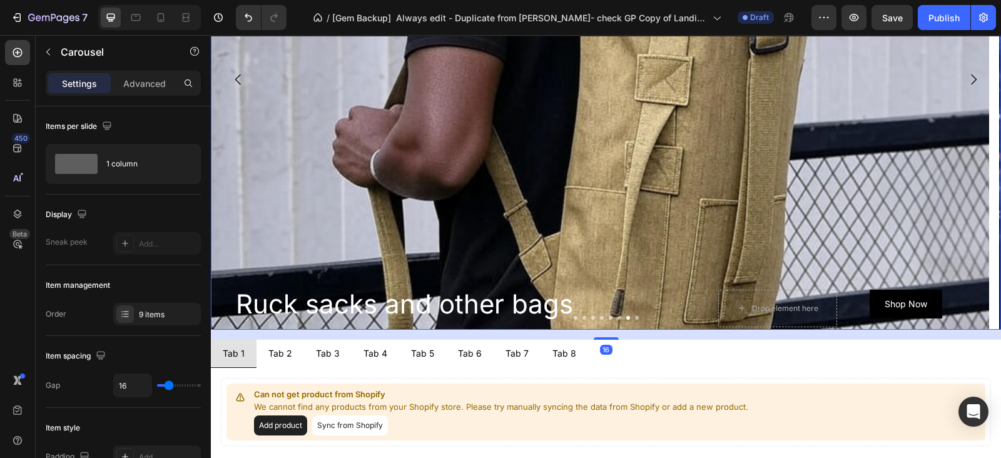
click at [610, 318] on div at bounding box center [606, 318] width 790 height 4
click at [617, 318] on button "Dot" at bounding box center [619, 318] width 4 height 4
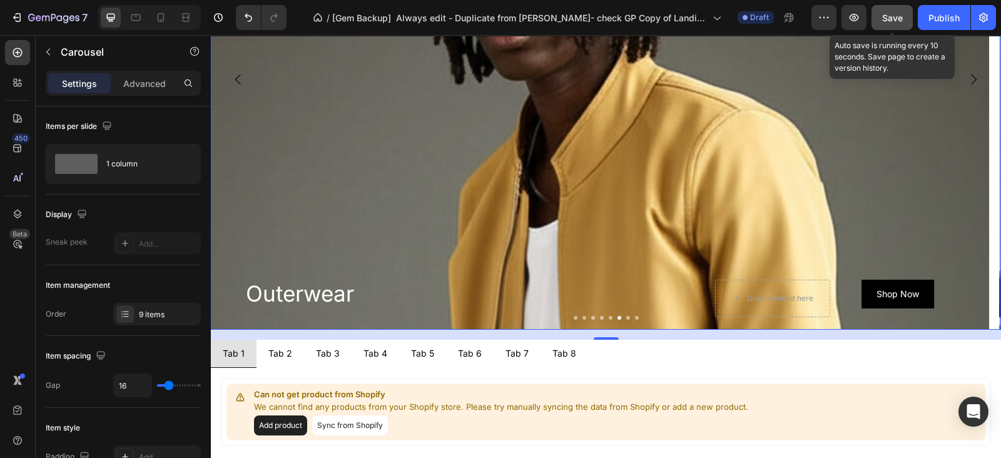
click at [897, 17] on span "Save" at bounding box center [892, 18] width 21 height 11
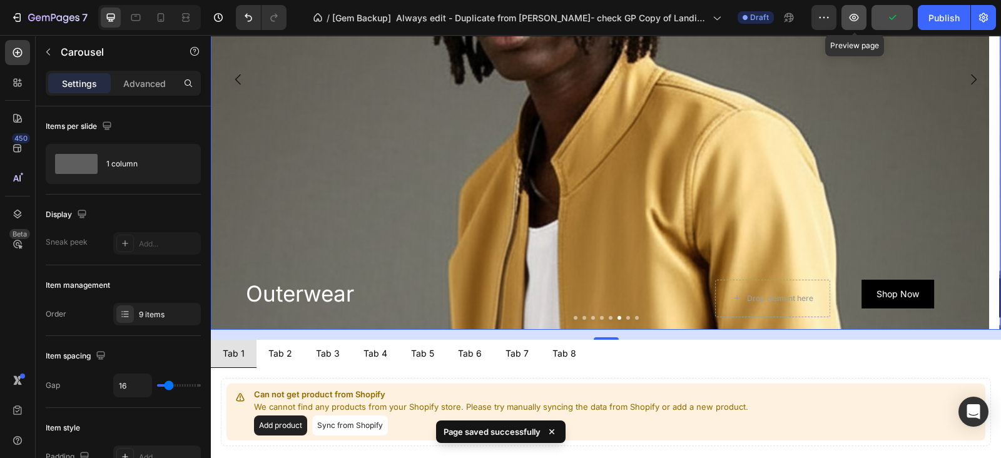
click at [850, 14] on icon "button" at bounding box center [854, 17] width 13 height 13
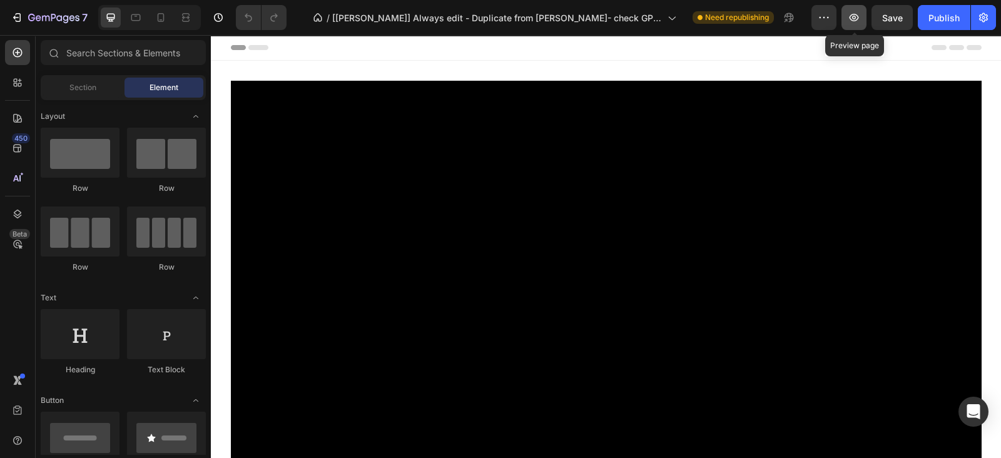
click at [853, 14] on icon "button" at bounding box center [854, 17] width 13 height 13
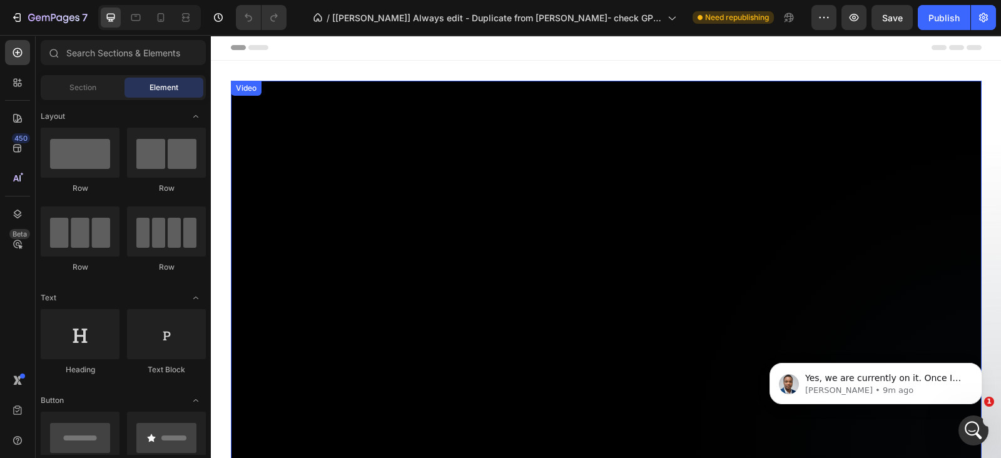
scroll to position [704, 0]
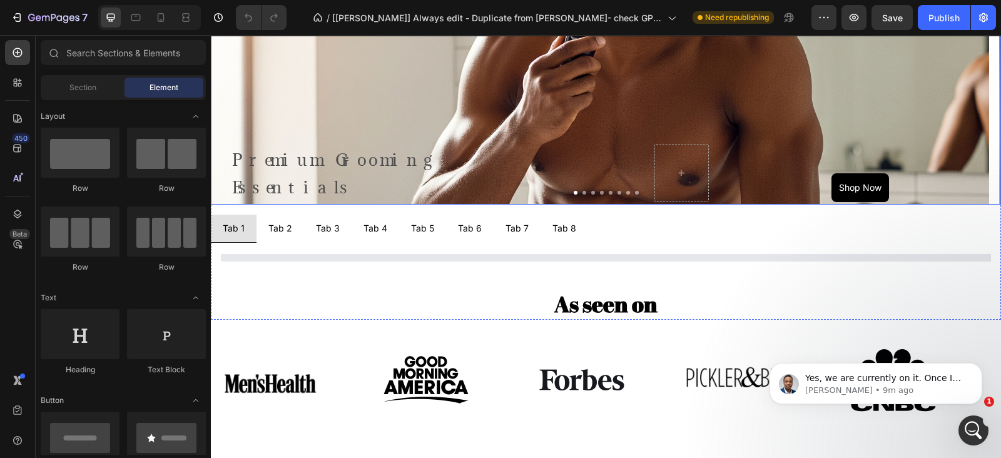
click at [617, 191] on button "Dot" at bounding box center [619, 193] width 4 height 4
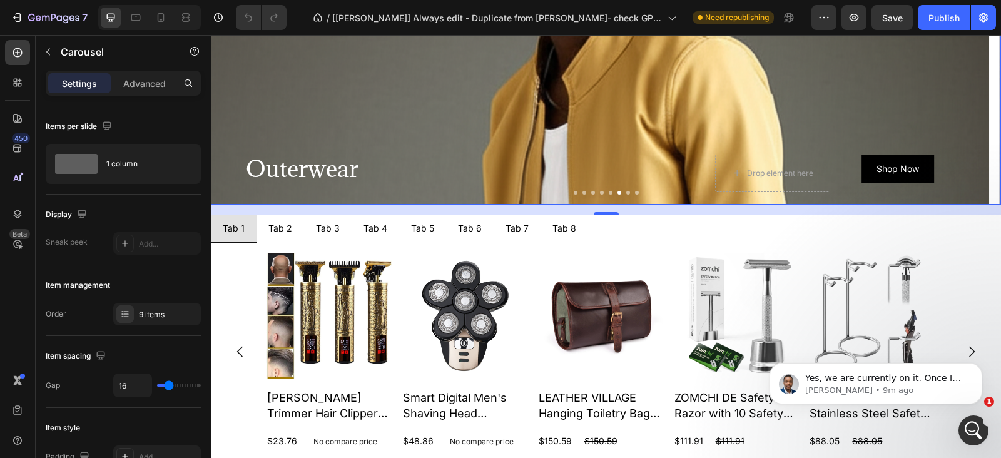
click at [626, 193] on button "Dot" at bounding box center [628, 193] width 4 height 4
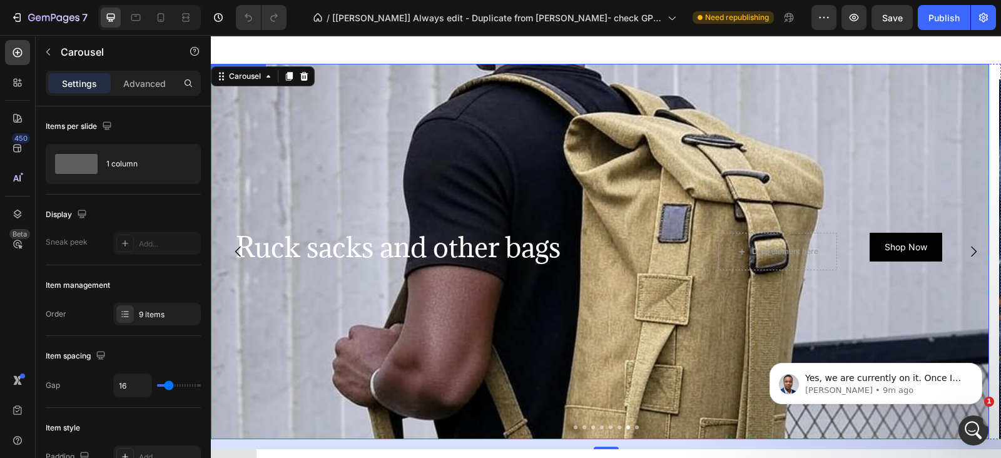
scroll to position [547, 0]
